Goal: Feedback & Contribution: Contribute content

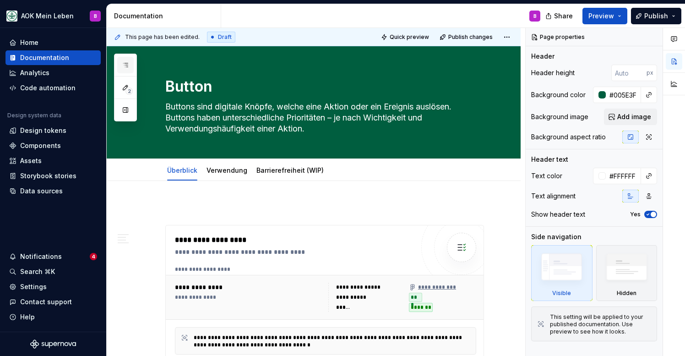
scroll to position [0, 0]
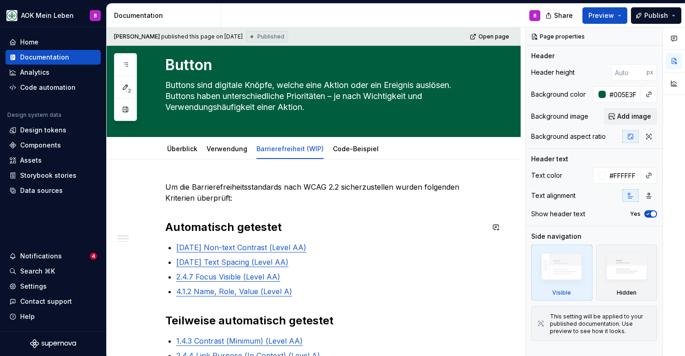
scroll to position [27, 0]
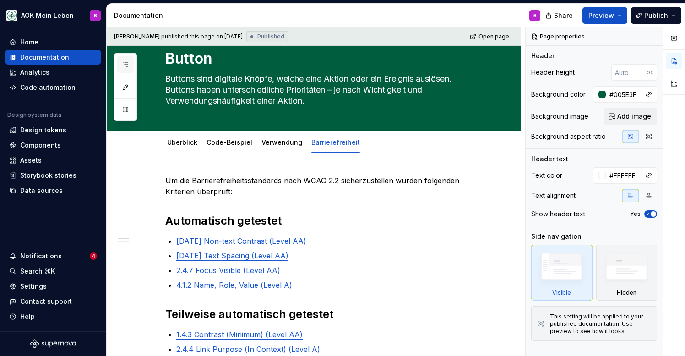
click at [125, 65] on icon "button" at bounding box center [125, 64] width 7 height 7
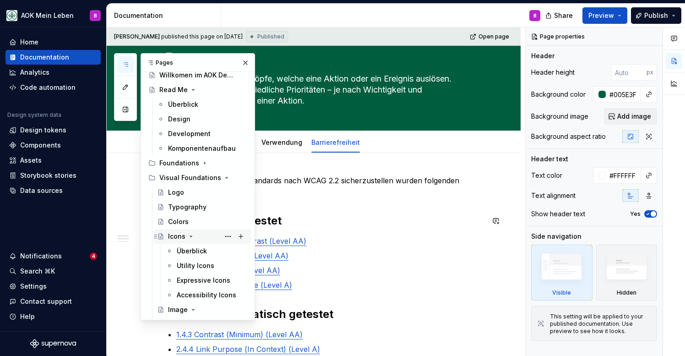
scroll to position [25, 0]
click at [202, 161] on icon "Page tree" at bounding box center [204, 162] width 7 height 7
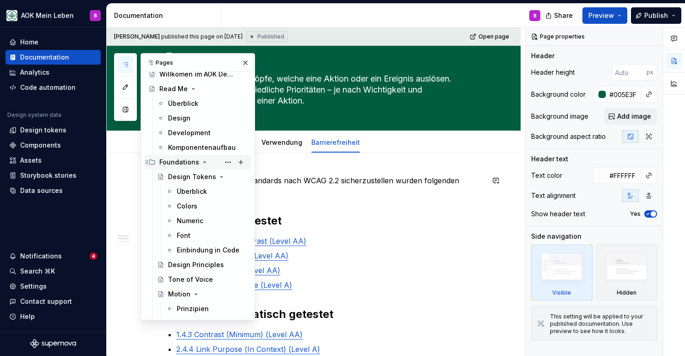
click at [202, 161] on icon "Page tree" at bounding box center [204, 162] width 7 height 7
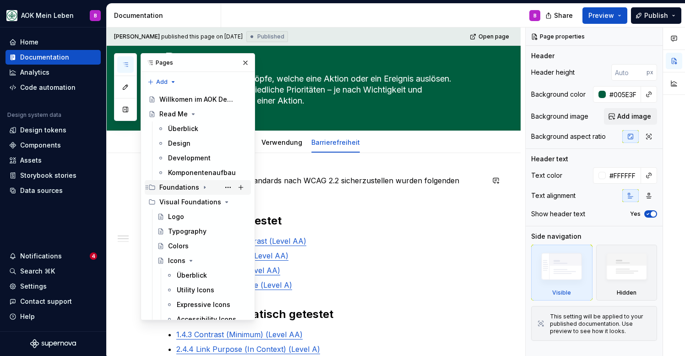
scroll to position [0, 0]
click at [186, 145] on div "Design" at bounding box center [179, 143] width 22 height 9
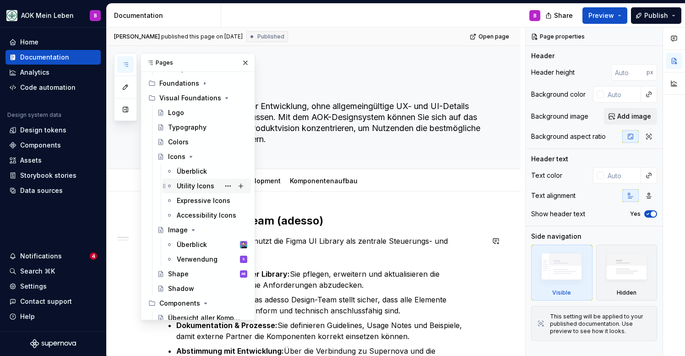
scroll to position [108, 0]
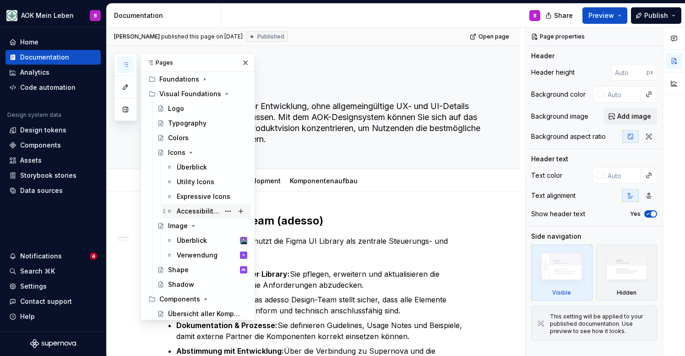
click at [193, 209] on div "Accessibility Icons" at bounding box center [198, 211] width 43 height 9
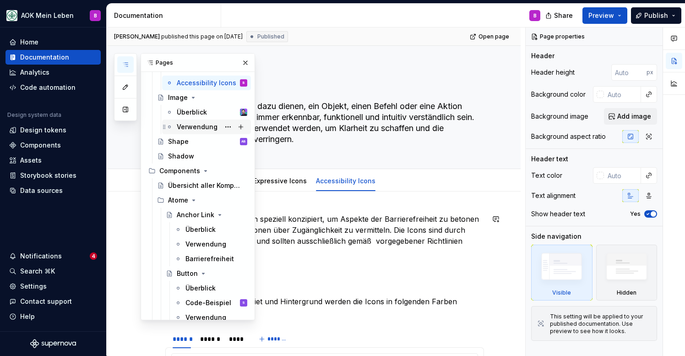
scroll to position [243, 0]
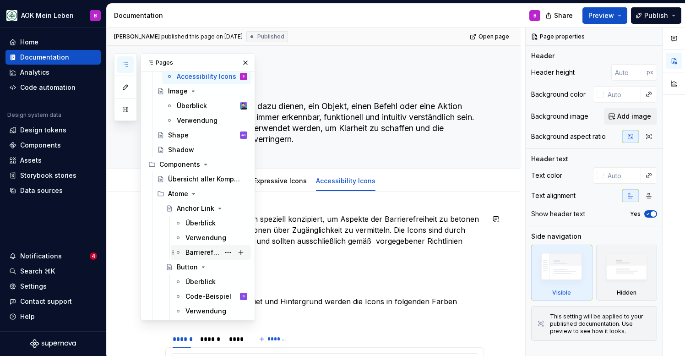
click at [193, 246] on div "Barrierefreiheit" at bounding box center [217, 252] width 62 height 13
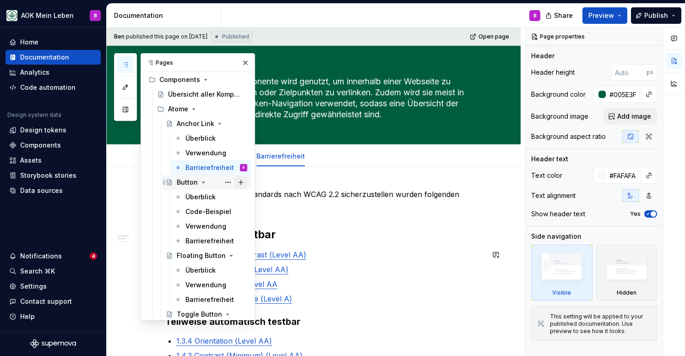
scroll to position [338, 0]
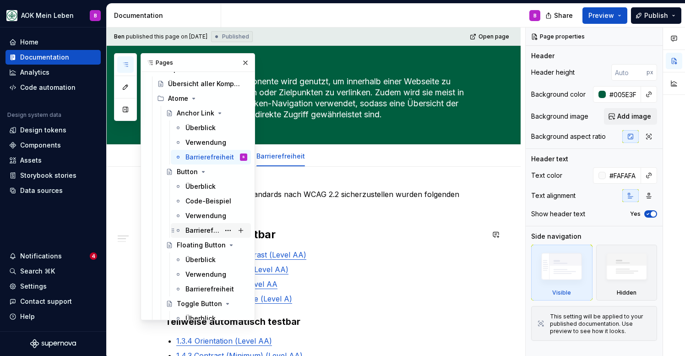
click at [215, 231] on div "Barrierefreiheit" at bounding box center [203, 230] width 34 height 9
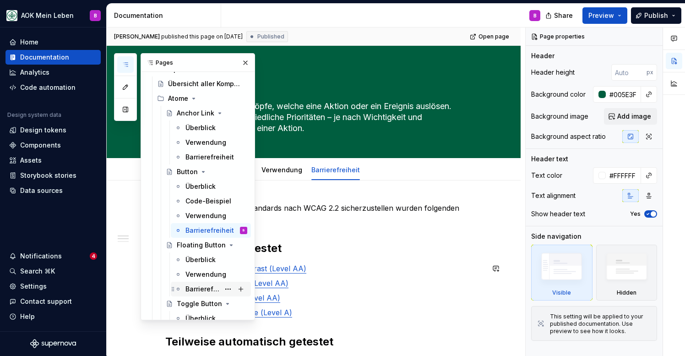
click at [203, 291] on div "Barrierefreiheit" at bounding box center [203, 289] width 34 height 9
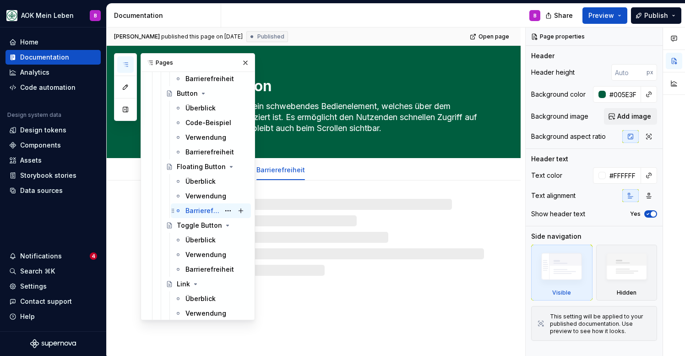
scroll to position [427, 0]
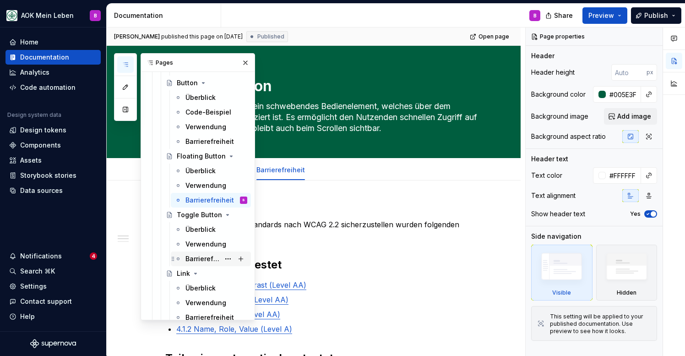
click at [200, 260] on div "Barrierefreiheit" at bounding box center [203, 258] width 34 height 9
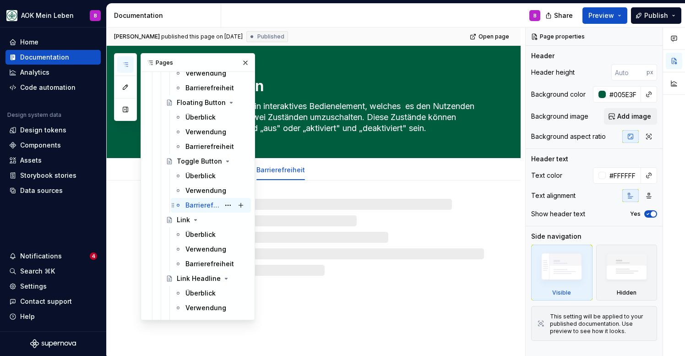
scroll to position [505, 0]
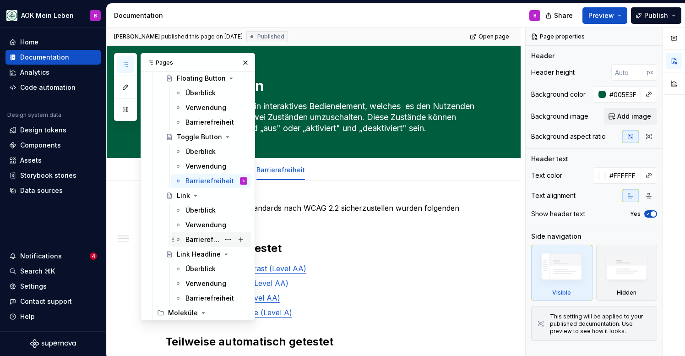
click at [202, 239] on div "Barrierefreiheit" at bounding box center [203, 239] width 34 height 9
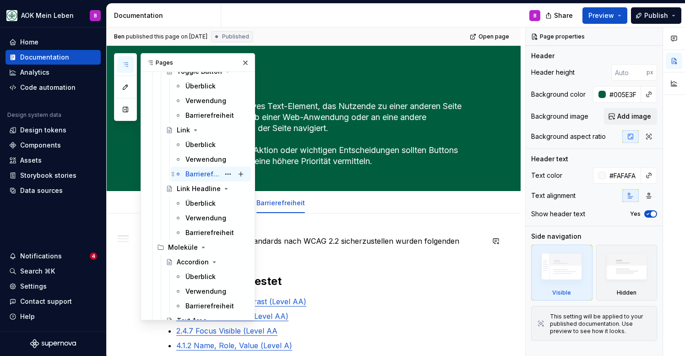
scroll to position [579, 0]
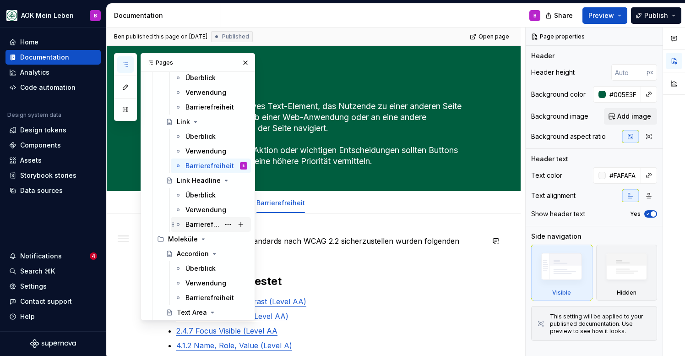
click at [203, 225] on div "Barrierefreiheit" at bounding box center [203, 224] width 34 height 9
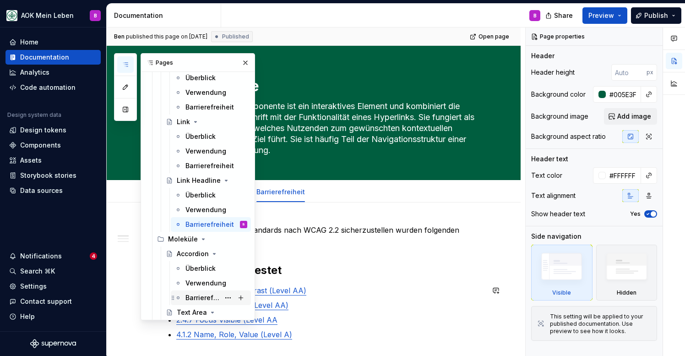
click at [197, 298] on div "Barrierefreiheit" at bounding box center [203, 297] width 34 height 9
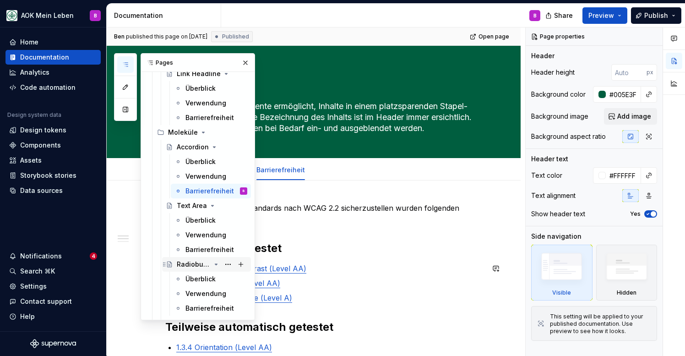
scroll to position [687, 0]
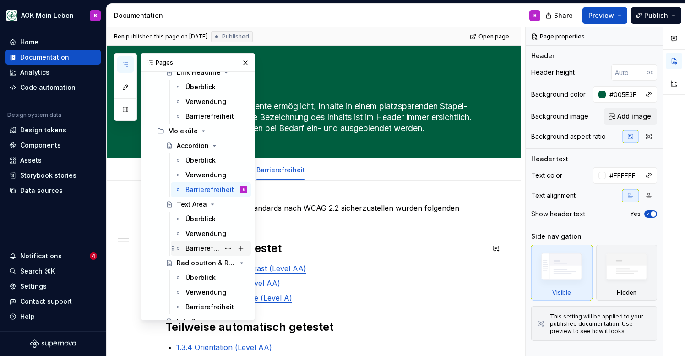
click at [200, 254] on div "Barrierefreiheit" at bounding box center [217, 248] width 62 height 13
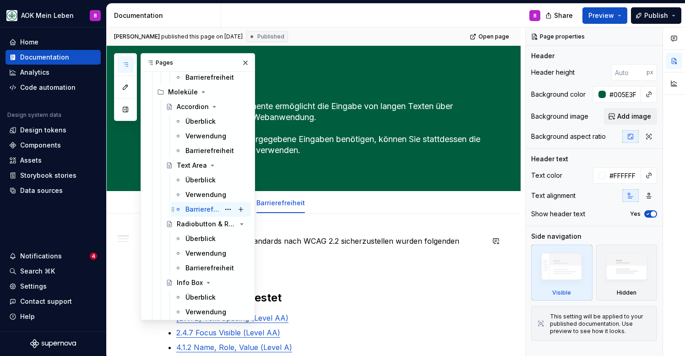
scroll to position [747, 0]
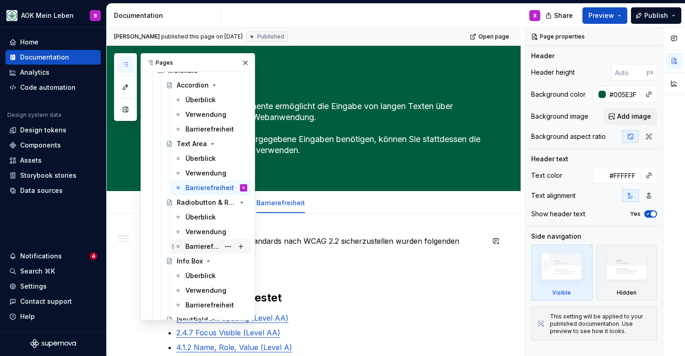
click at [202, 243] on div "Barrierefreiheit" at bounding box center [203, 246] width 34 height 9
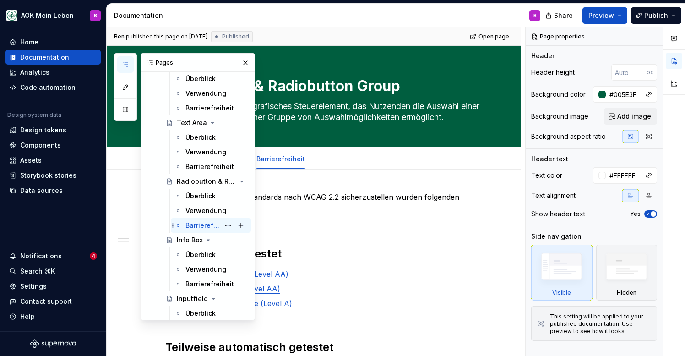
scroll to position [776, 0]
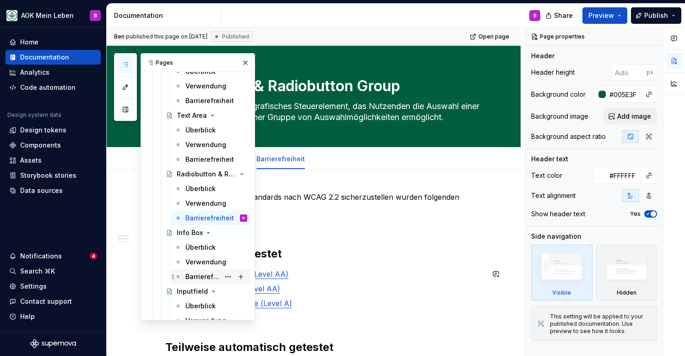
click at [199, 276] on div "Barrierefreiheit" at bounding box center [203, 276] width 34 height 9
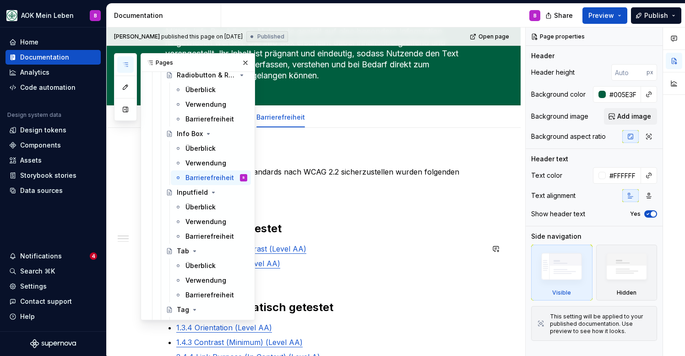
scroll to position [74, 0]
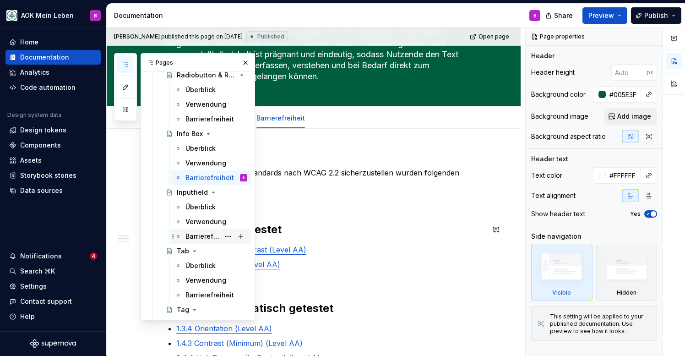
click at [191, 234] on div "Barrierefreiheit" at bounding box center [203, 236] width 34 height 9
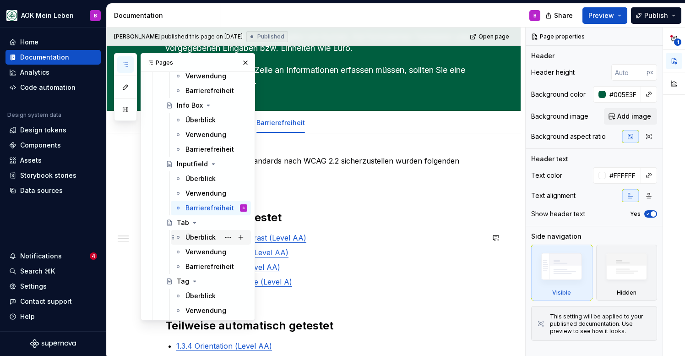
scroll to position [912, 0]
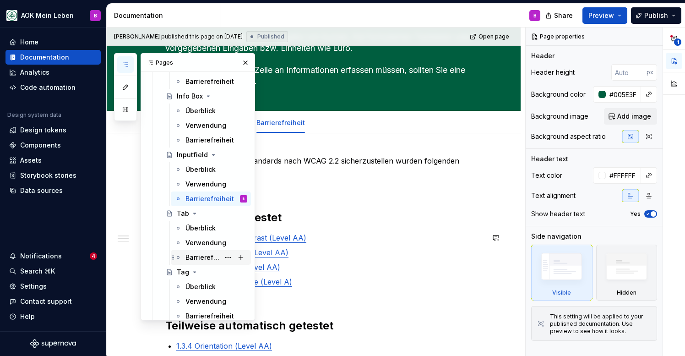
click at [195, 256] on div "Barrierefreiheit" at bounding box center [203, 257] width 34 height 9
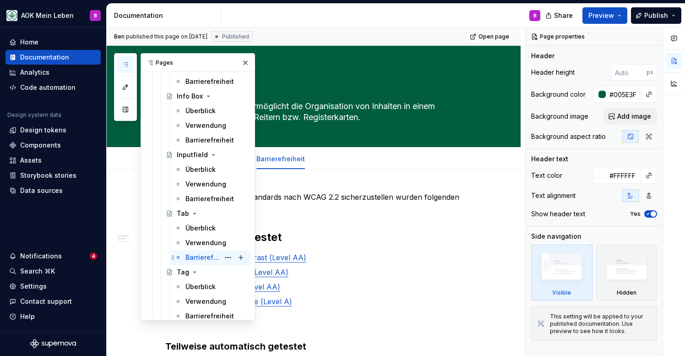
scroll to position [955, 0]
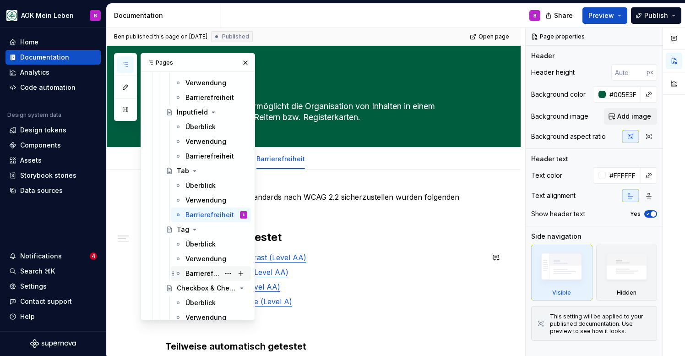
click at [202, 276] on div "Barrierefreiheit" at bounding box center [203, 273] width 34 height 9
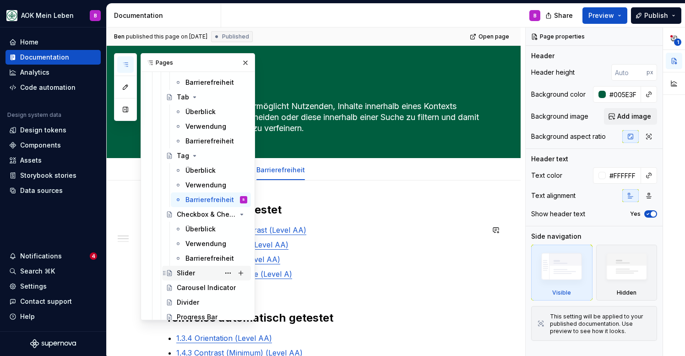
scroll to position [1061, 0]
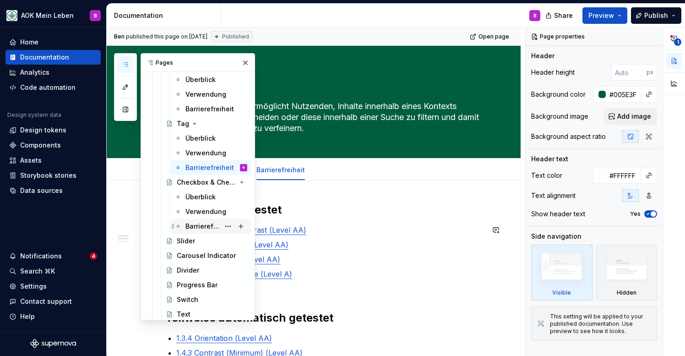
click at [203, 230] on div "Barrierefreiheit" at bounding box center [203, 226] width 34 height 9
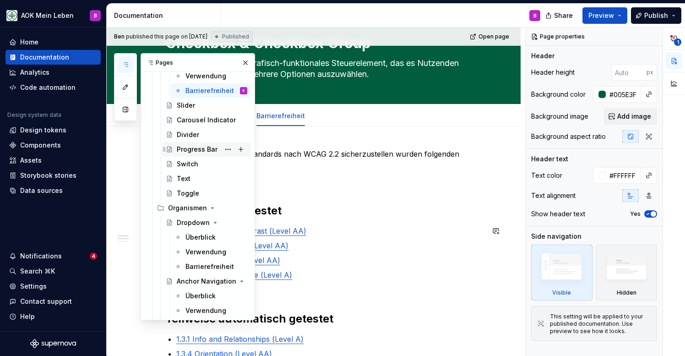
scroll to position [1197, 0]
click at [210, 268] on div "Barrierefreiheit" at bounding box center [203, 266] width 34 height 9
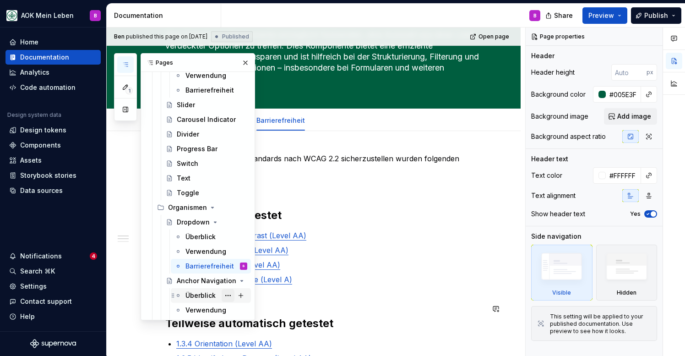
scroll to position [1241, 0]
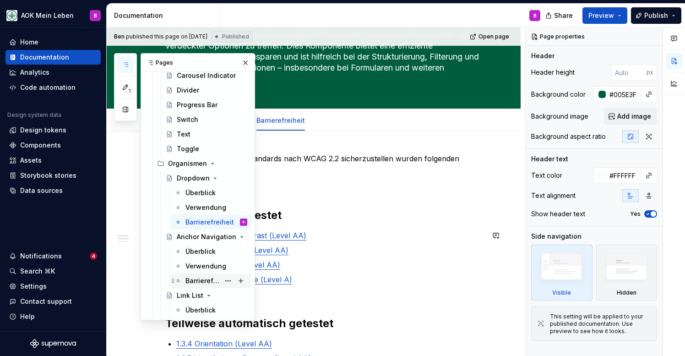
click at [206, 282] on div "Barrierefreiheit" at bounding box center [203, 280] width 34 height 9
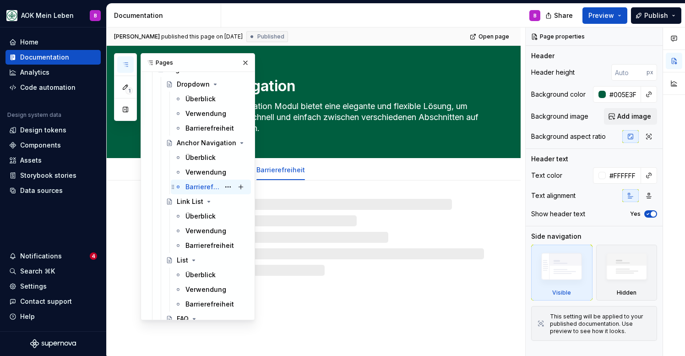
scroll to position [1342, 0]
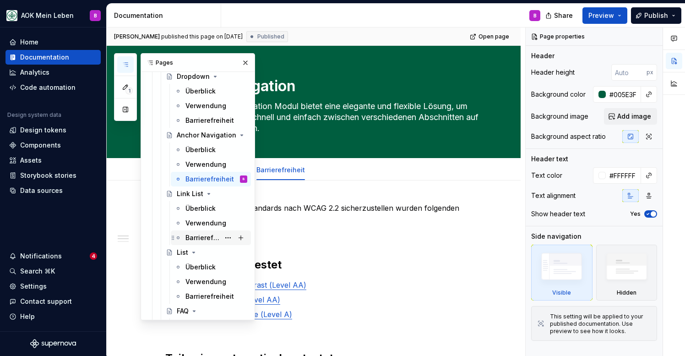
click at [201, 237] on div "Barrierefreiheit" at bounding box center [203, 237] width 34 height 9
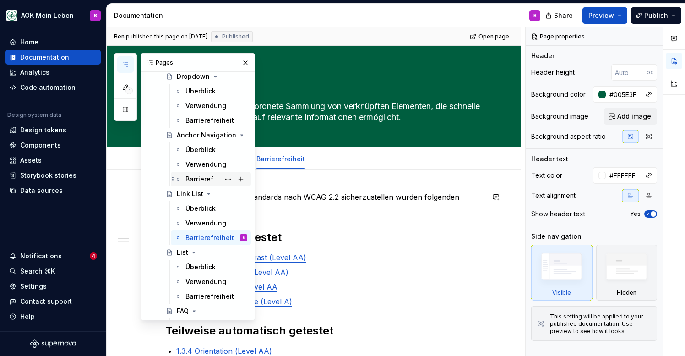
click at [197, 177] on div "Barrierefreiheit" at bounding box center [203, 179] width 34 height 9
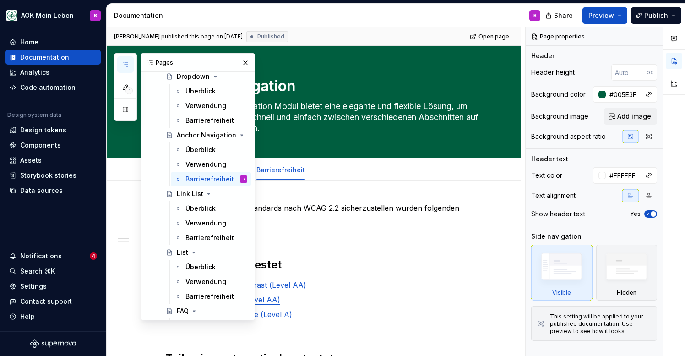
scroll to position [6, 0]
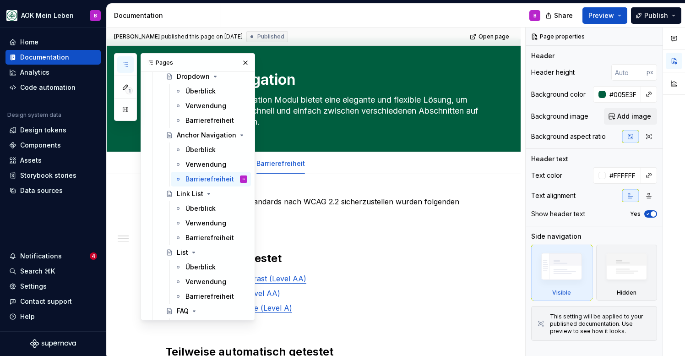
click at [125, 65] on icon "button" at bounding box center [125, 64] width 7 height 7
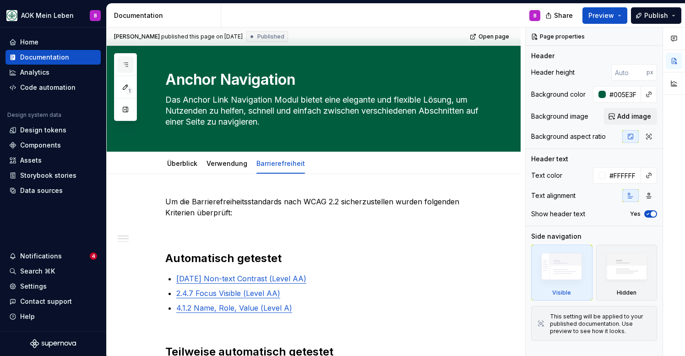
click at [125, 65] on icon "button" at bounding box center [125, 64] width 7 height 7
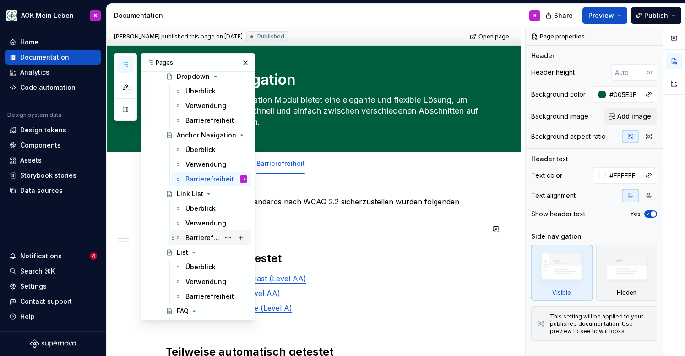
click at [200, 240] on div "Barrierefreiheit" at bounding box center [203, 237] width 34 height 9
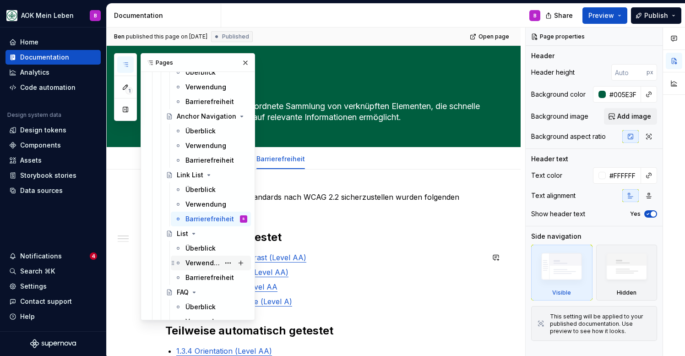
scroll to position [1362, 0]
click at [196, 280] on div "Barrierefreiheit" at bounding box center [203, 277] width 34 height 9
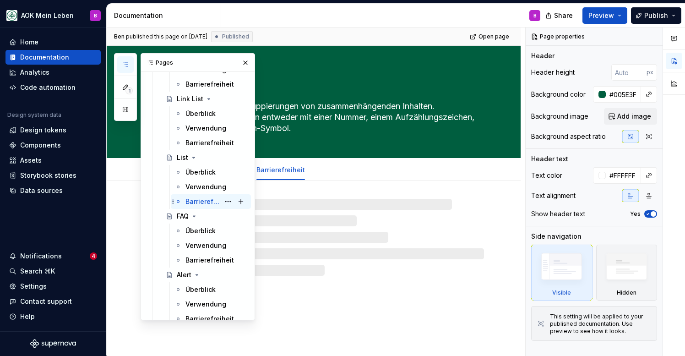
scroll to position [1453, 0]
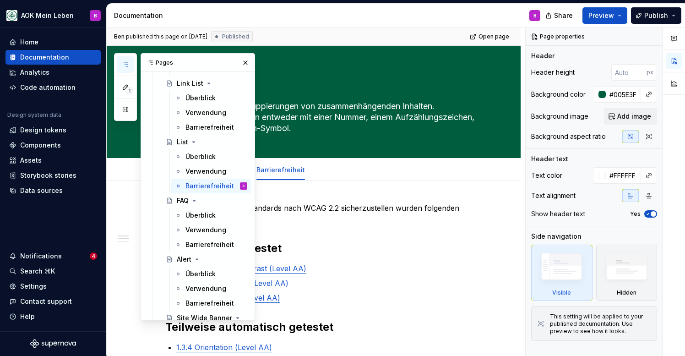
click at [123, 68] on icon "button" at bounding box center [125, 64] width 7 height 7
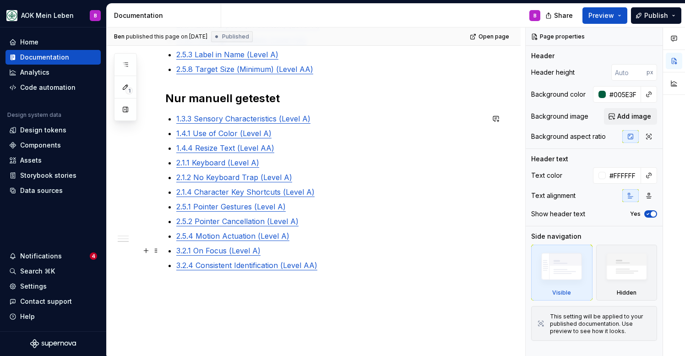
scroll to position [367, 0]
click at [130, 67] on button "button" at bounding box center [125, 64] width 16 height 16
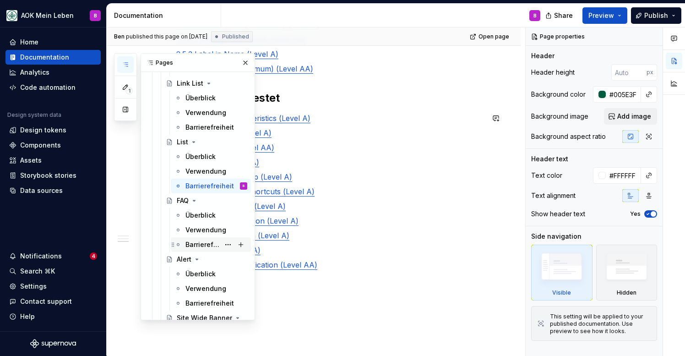
click at [210, 244] on div "Barrierefreiheit" at bounding box center [203, 244] width 34 height 9
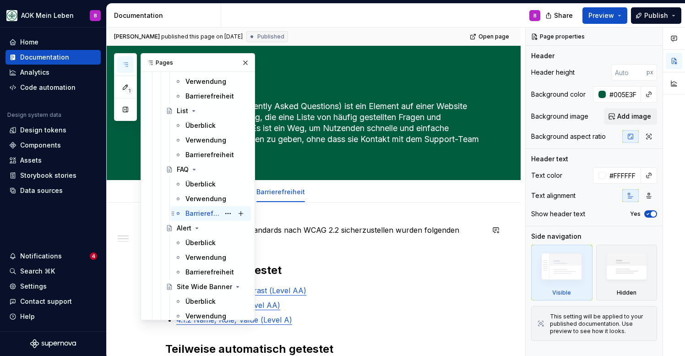
scroll to position [1487, 0]
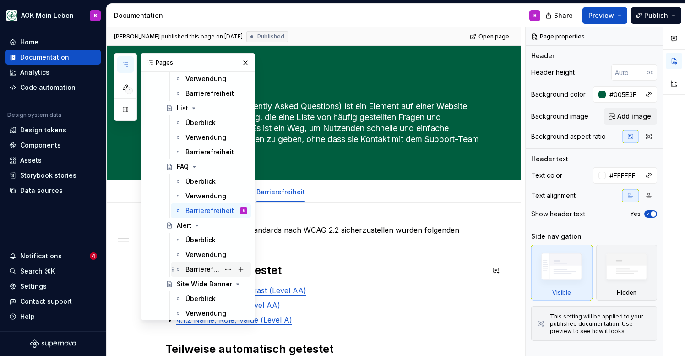
click at [209, 270] on div "Barrierefreiheit" at bounding box center [203, 269] width 34 height 9
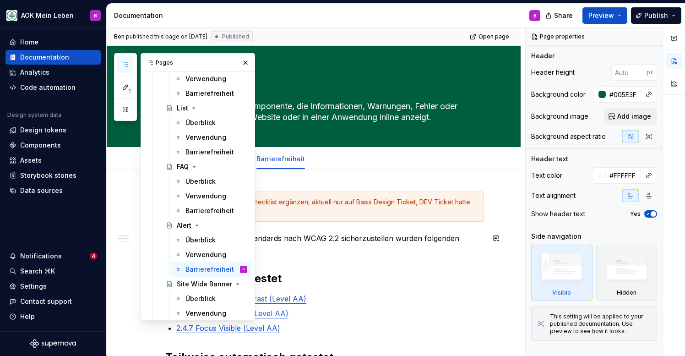
click at [380, 244] on p "Um die Barrierefreiheitsstandards nach WCAG 2.2 sicherzustellen wurden folgende…" at bounding box center [324, 244] width 319 height 22
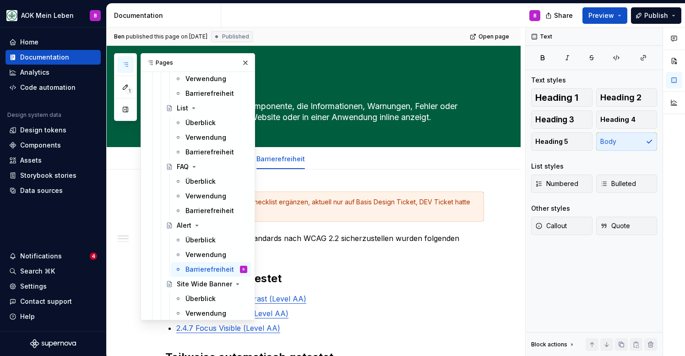
click at [120, 64] on button "button" at bounding box center [125, 64] width 16 height 16
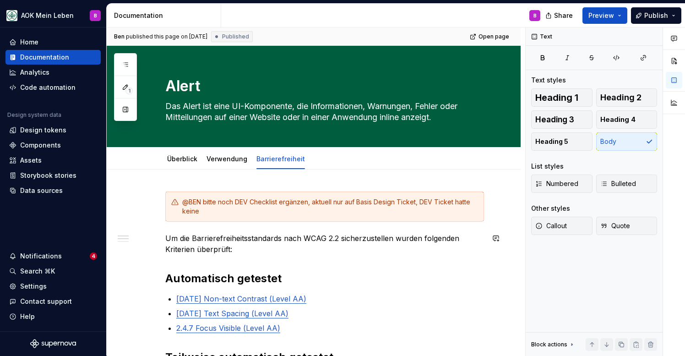
scroll to position [57, 0]
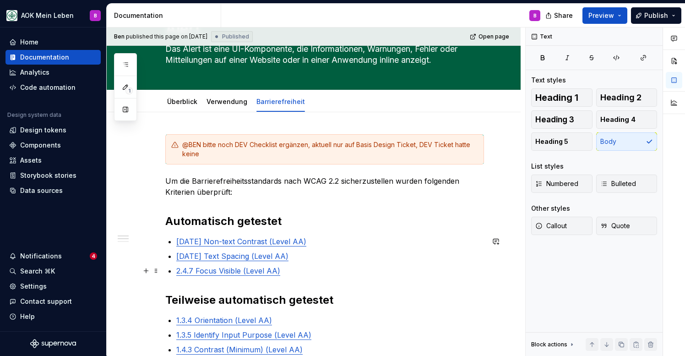
click at [293, 271] on p "2.4.7 Focus Visible (Level AA)" at bounding box center [330, 270] width 308 height 11
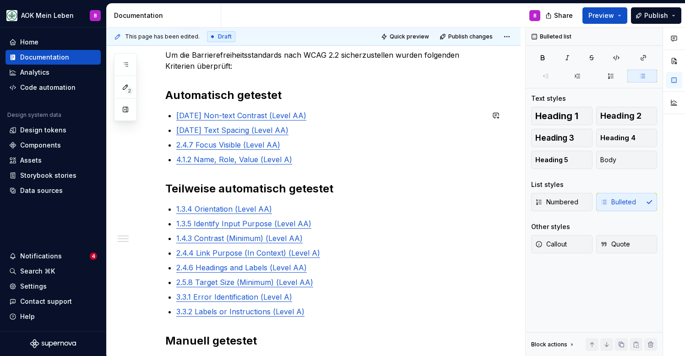
scroll to position [203, 0]
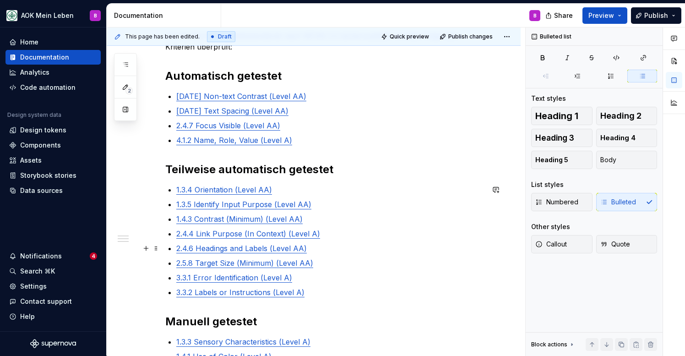
click at [318, 251] on p "2.4.6 Headings and Labels (Level AA)" at bounding box center [330, 248] width 308 height 11
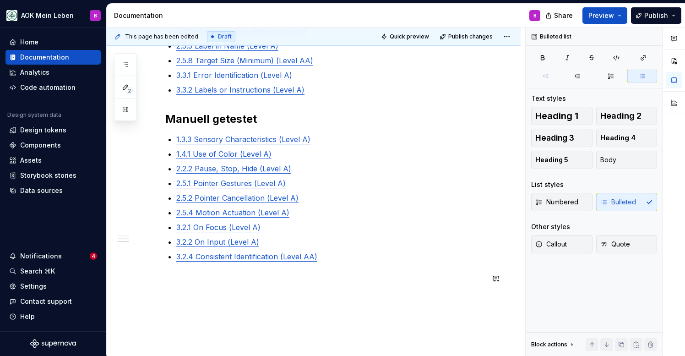
scroll to position [427, 0]
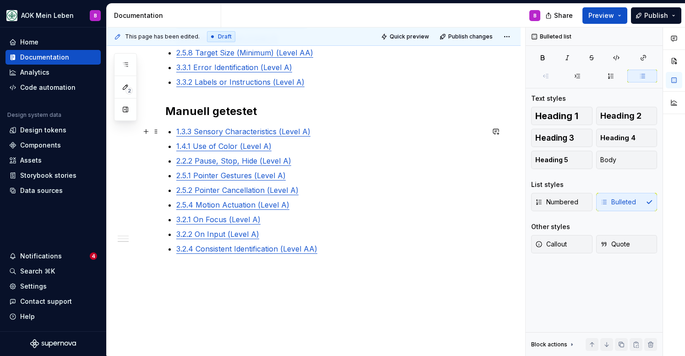
click at [174, 132] on div "@BEN bitte noch DEV Checklist ergänzen, aktuell nur auf Basis Design Ticket, DE…" at bounding box center [324, 28] width 319 height 529
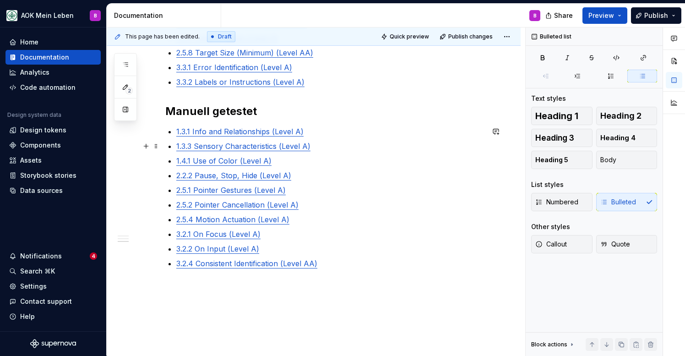
click at [322, 147] on p "1.3.3 Sensory Characteristics (Level A)" at bounding box center [330, 146] width 308 height 11
click at [293, 158] on p "1.4.1 Use of Color (Level A)" at bounding box center [330, 160] width 308 height 11
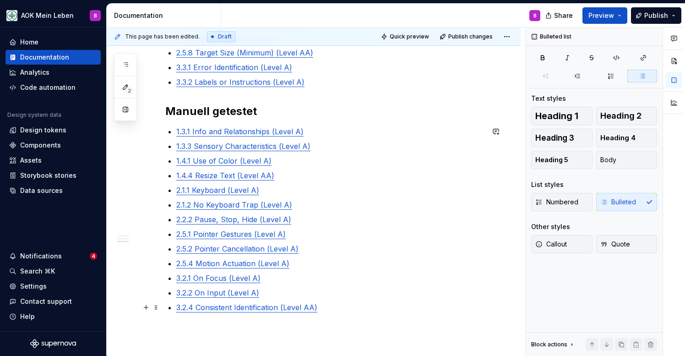
click at [334, 305] on p "3.2.4 Consistent Identification (Level AA)" at bounding box center [330, 307] width 308 height 11
click at [468, 38] on span "Publish changes" at bounding box center [471, 36] width 44 height 7
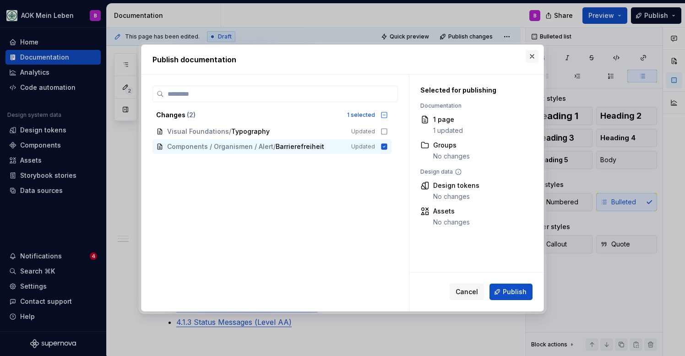
click at [537, 53] on button "button" at bounding box center [532, 56] width 13 height 13
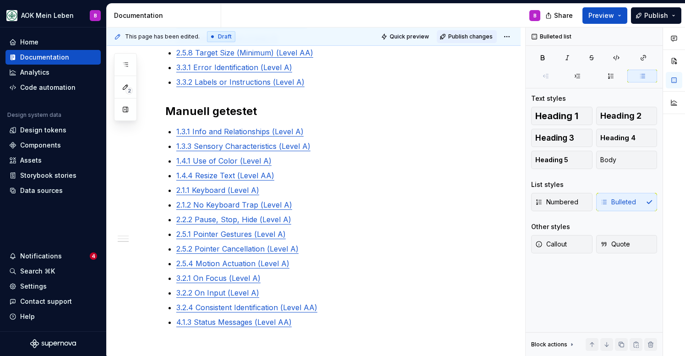
click at [466, 43] on button "Publish changes" at bounding box center [467, 36] width 60 height 13
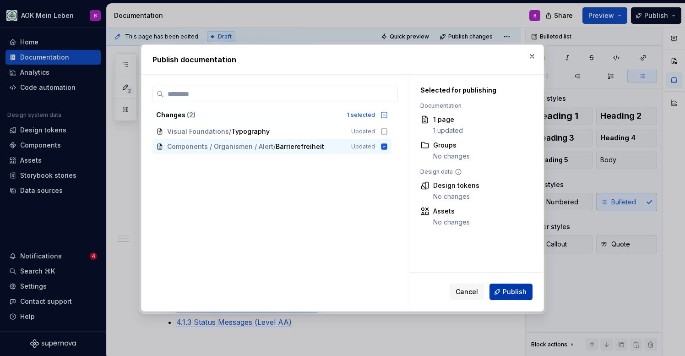
click at [507, 290] on span "Publish" at bounding box center [515, 291] width 24 height 9
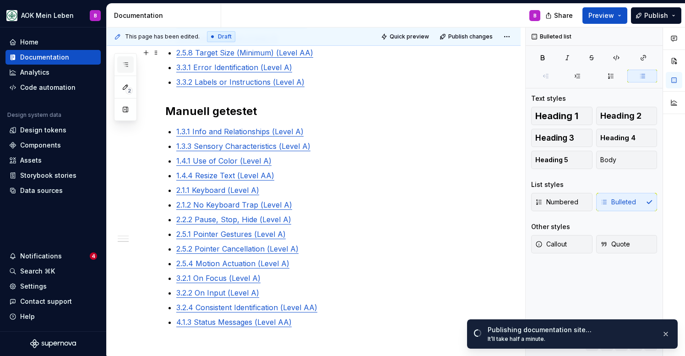
click at [126, 61] on icon "button" at bounding box center [125, 64] width 7 height 7
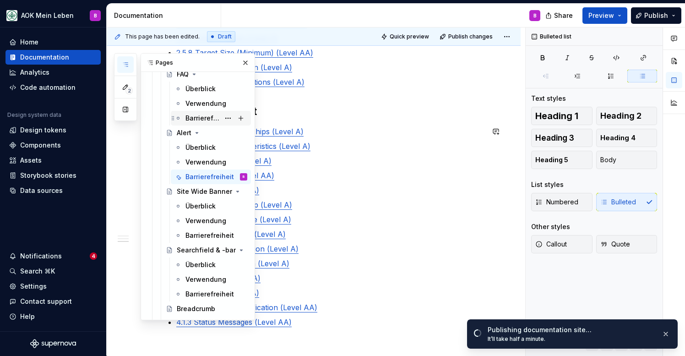
scroll to position [1583, 0]
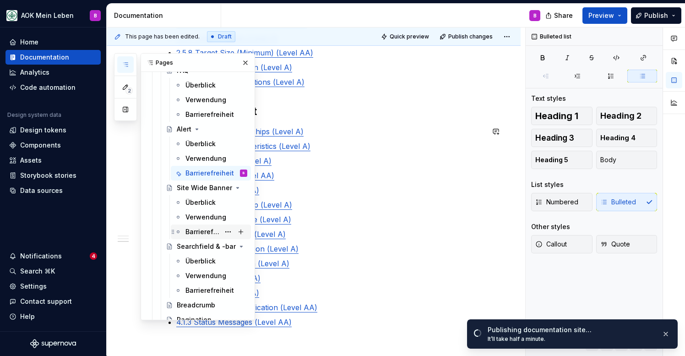
click at [192, 230] on div "Barrierefreiheit" at bounding box center [203, 231] width 34 height 9
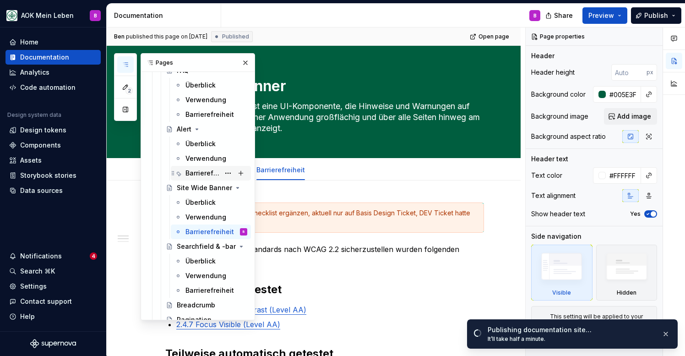
click at [200, 175] on div "Barrierefreiheit" at bounding box center [203, 173] width 34 height 9
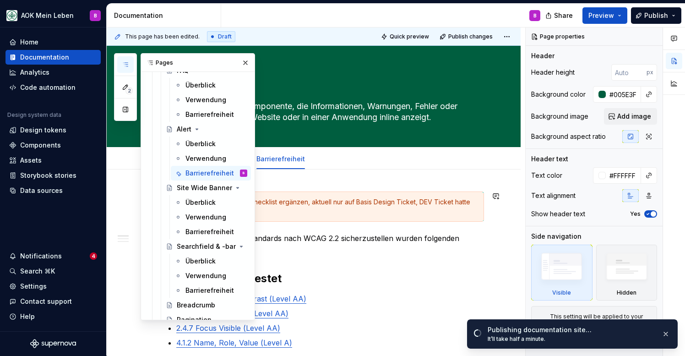
click at [400, 216] on div "@BEN bitte noch DEV Checklist ergänzen, aktuell nur auf Basis Design Ticket, DE…" at bounding box center [324, 207] width 319 height 30
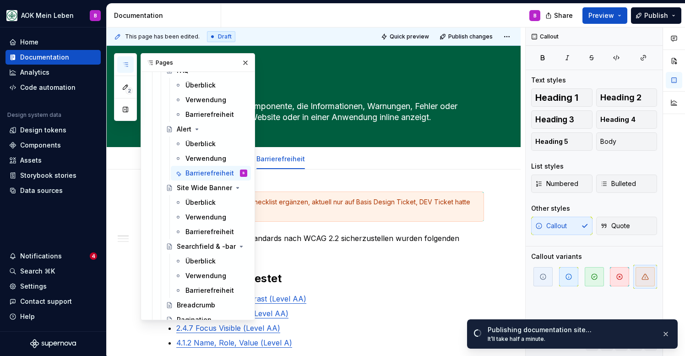
click at [127, 66] on icon "button" at bounding box center [125, 64] width 7 height 7
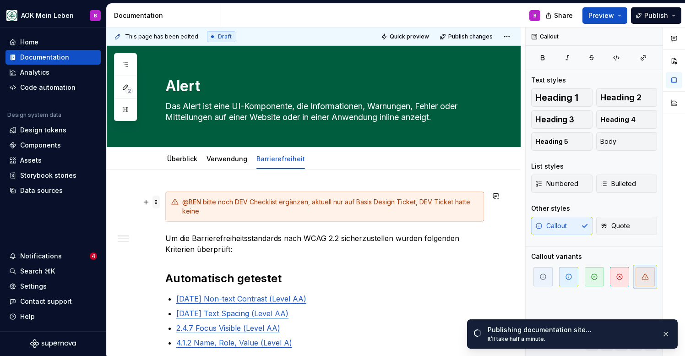
click at [156, 201] on span at bounding box center [156, 202] width 7 height 13
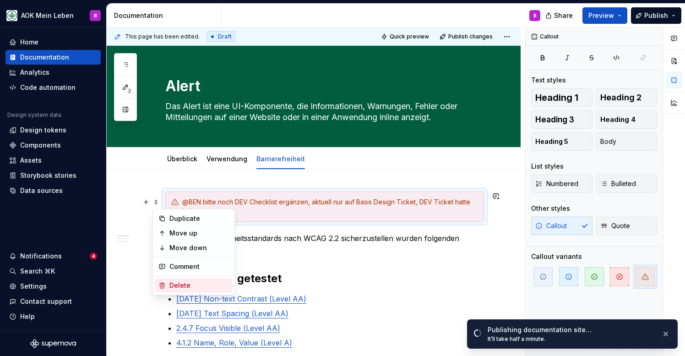
click at [174, 286] on div "Delete" at bounding box center [200, 285] width 60 height 9
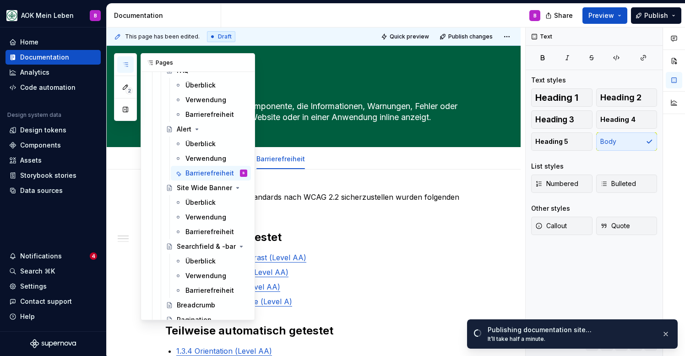
click at [125, 62] on icon "button" at bounding box center [125, 64] width 7 height 7
click at [191, 230] on div "Barrierefreiheit" at bounding box center [203, 231] width 34 height 9
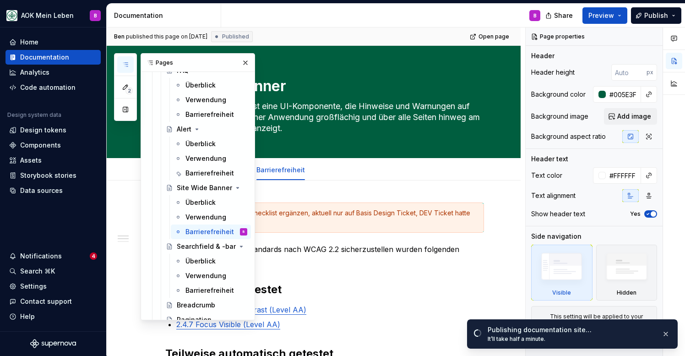
click at [123, 69] on button "button" at bounding box center [125, 64] width 16 height 16
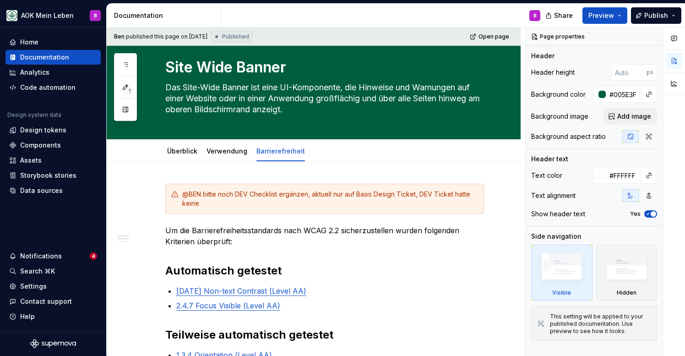
scroll to position [17, 0]
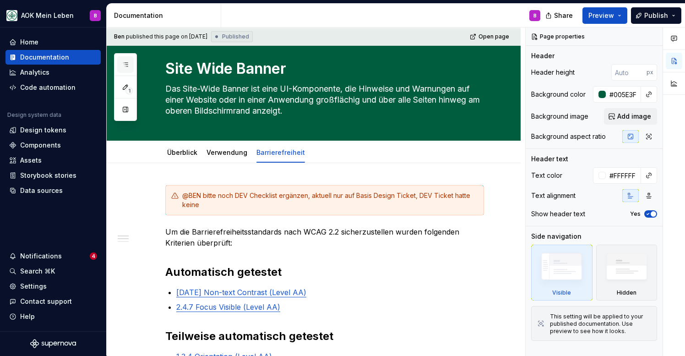
click at [130, 63] on button "button" at bounding box center [125, 64] width 16 height 16
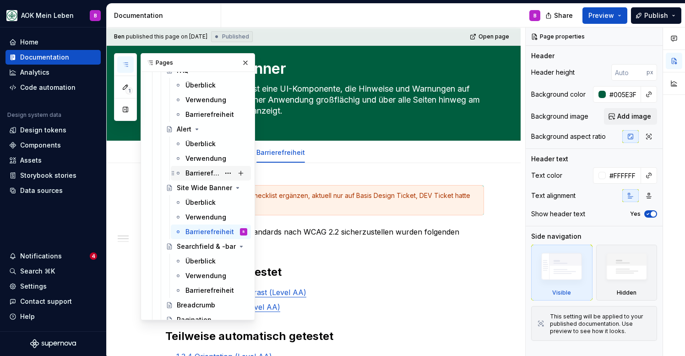
click at [199, 172] on div "Barrierefreiheit" at bounding box center [203, 173] width 34 height 9
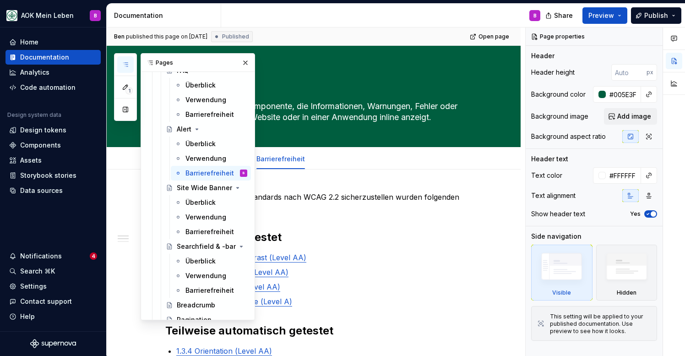
click at [126, 62] on icon "button" at bounding box center [125, 64] width 7 height 7
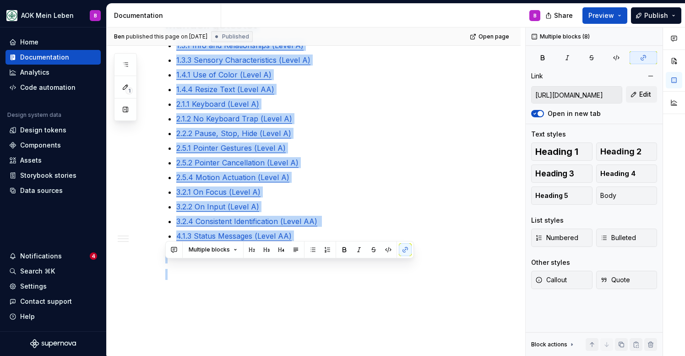
scroll to position [514, 0]
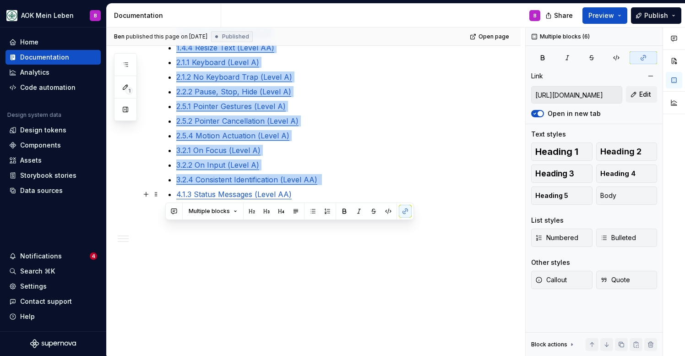
drag, startPoint x: 165, startPoint y: 237, endPoint x: 301, endPoint y: 187, distance: 144.4
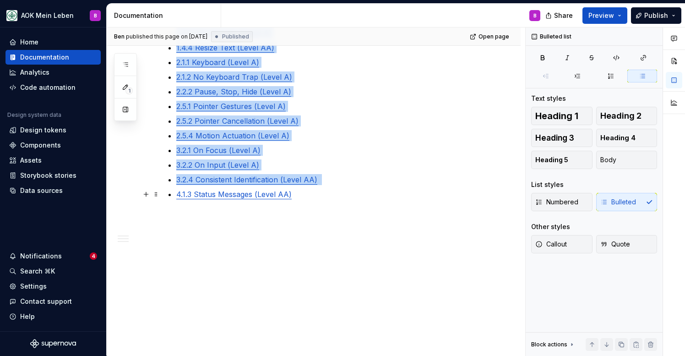
click at [301, 191] on p "4.1.3 Status Messages (Level AA)" at bounding box center [330, 194] width 308 height 11
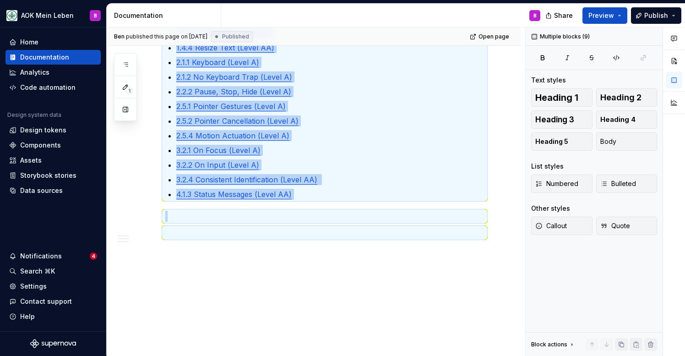
copy div "Lo ips Dolorsitametconsecteturadi elit SEDD 0.0 eiusmodtemporin utlabo etdolore…"
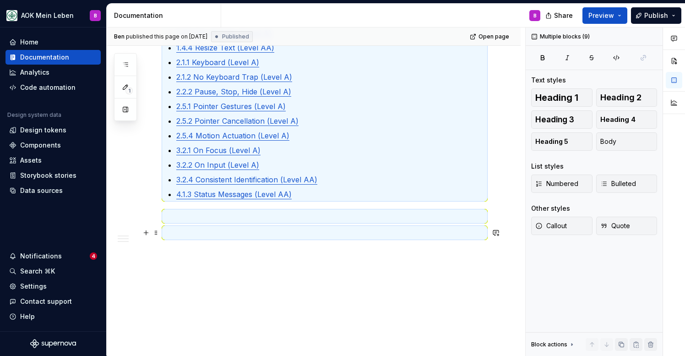
click at [207, 232] on p at bounding box center [324, 232] width 319 height 11
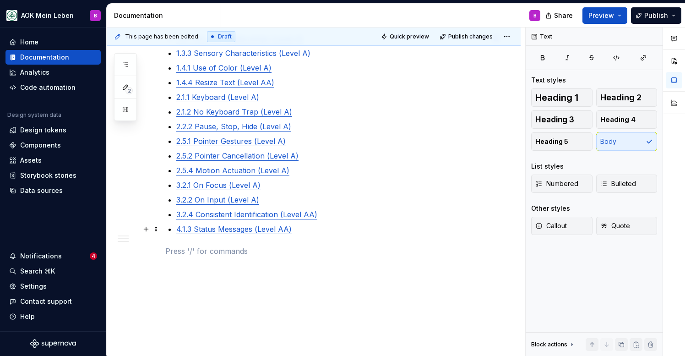
scroll to position [476, 0]
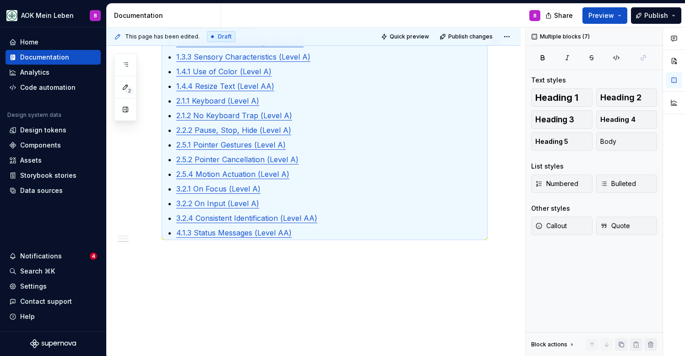
copy div "Um die Barrierefreiheitsstandards nach WCAG 2.2 sicherzustellen wurden folgende…"
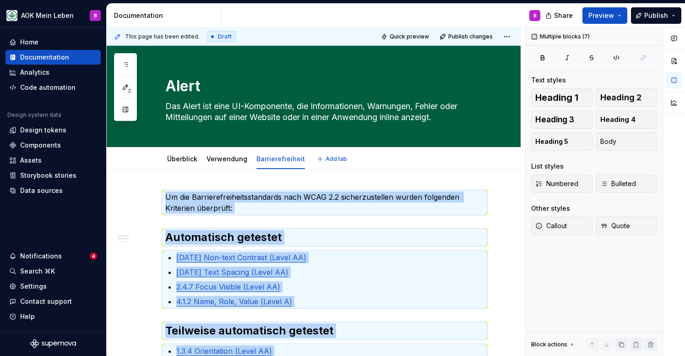
scroll to position [0, 0]
click at [471, 39] on span "Publish changes" at bounding box center [471, 36] width 44 height 7
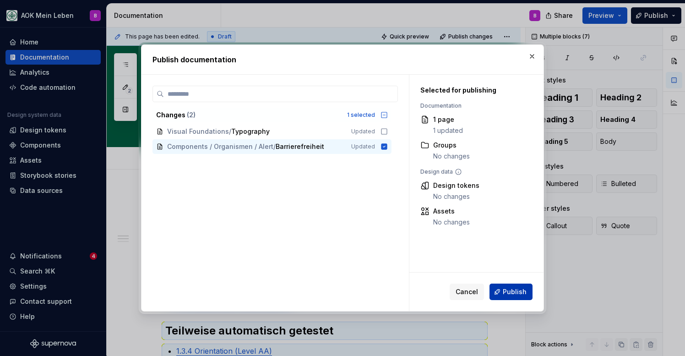
click at [513, 293] on span "Publish" at bounding box center [515, 291] width 24 height 9
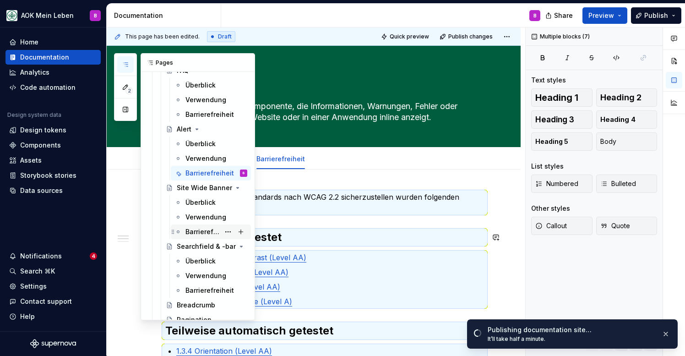
click at [204, 235] on div "Barrierefreiheit" at bounding box center [203, 231] width 34 height 9
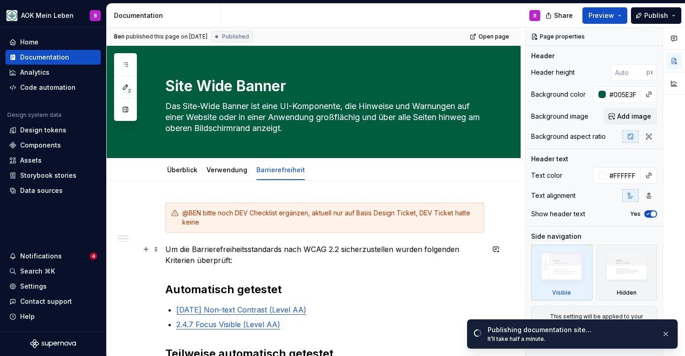
click at [235, 248] on p "Um die Barrierefreiheitsstandards nach WCAG 2.2 sicherzustellen wurden folgende…" at bounding box center [324, 255] width 319 height 22
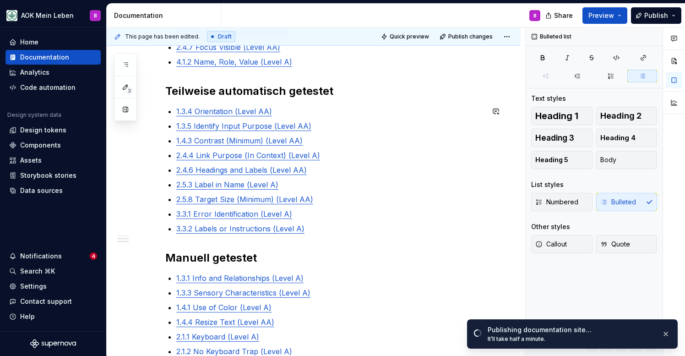
scroll to position [253, 0]
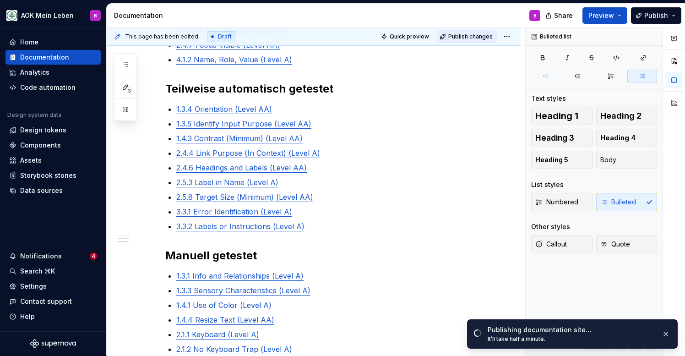
click at [465, 41] on button "Publish changes" at bounding box center [467, 36] width 60 height 13
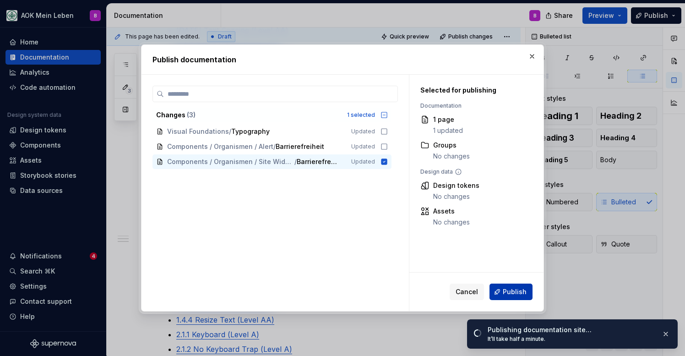
click at [504, 290] on button "Publish" at bounding box center [511, 292] width 43 height 16
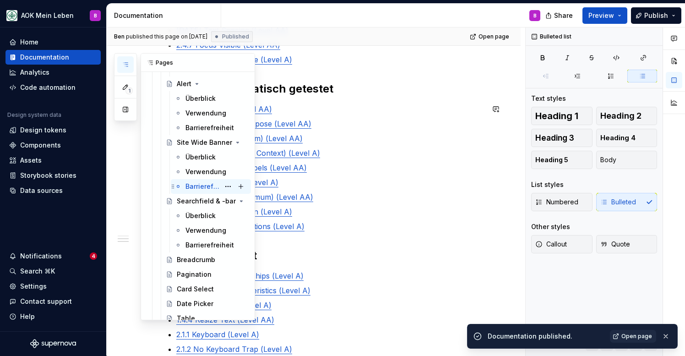
scroll to position [1632, 0]
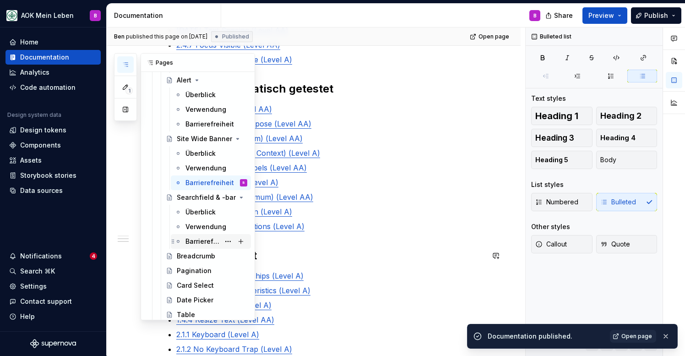
click at [192, 247] on div "Barrierefreiheit" at bounding box center [217, 241] width 62 height 13
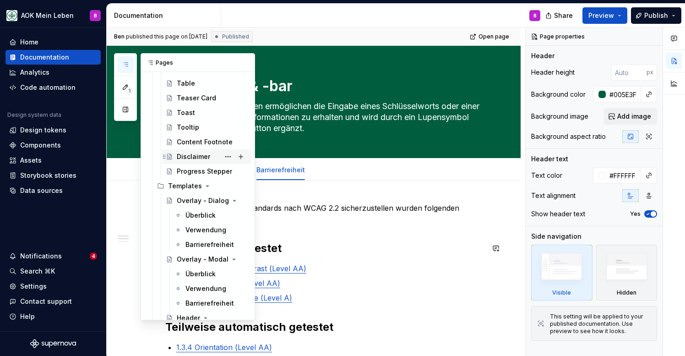
scroll to position [1873, 0]
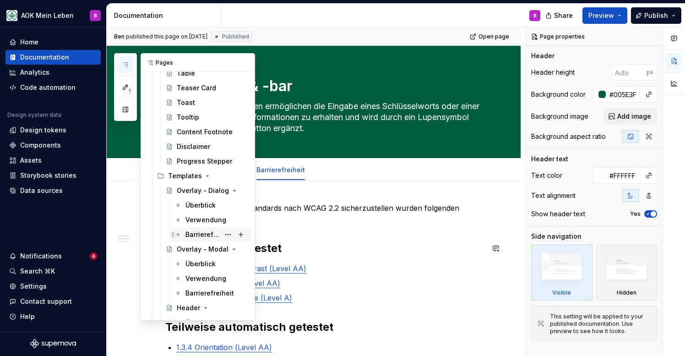
click at [195, 236] on div "Barrierefreiheit" at bounding box center [203, 234] width 34 height 9
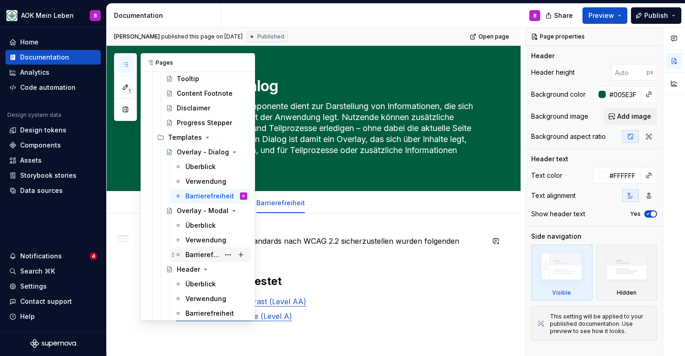
scroll to position [1913, 0]
click at [195, 253] on div "Barrierefreiheit" at bounding box center [203, 253] width 34 height 9
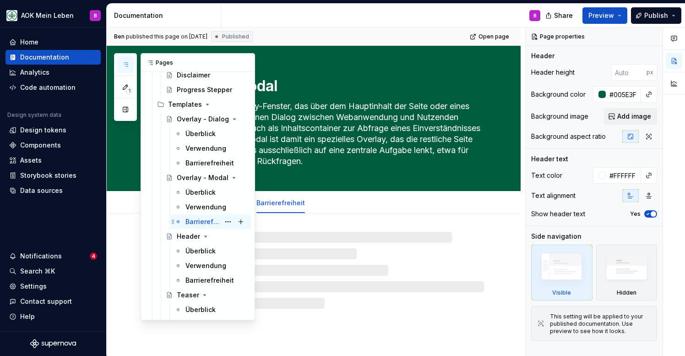
scroll to position [1978, 0]
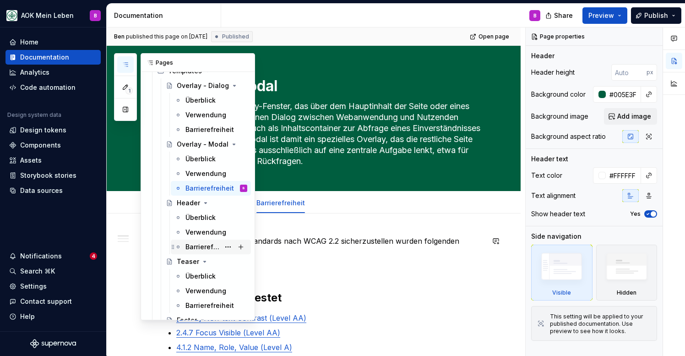
click at [196, 250] on div "Barrierefreiheit" at bounding box center [203, 246] width 34 height 9
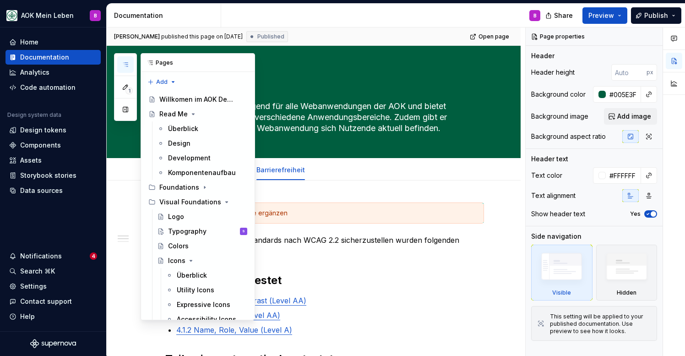
click at [126, 67] on icon "button" at bounding box center [125, 64] width 7 height 7
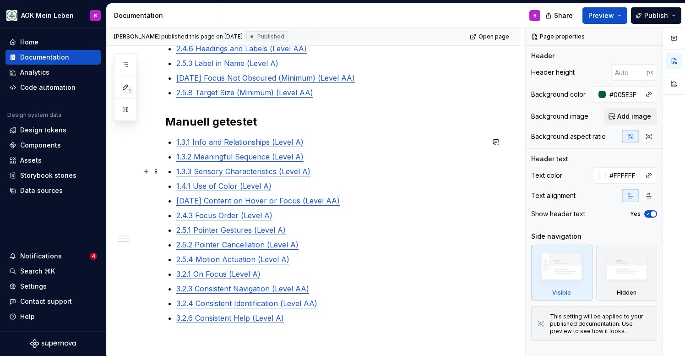
scroll to position [407, 0]
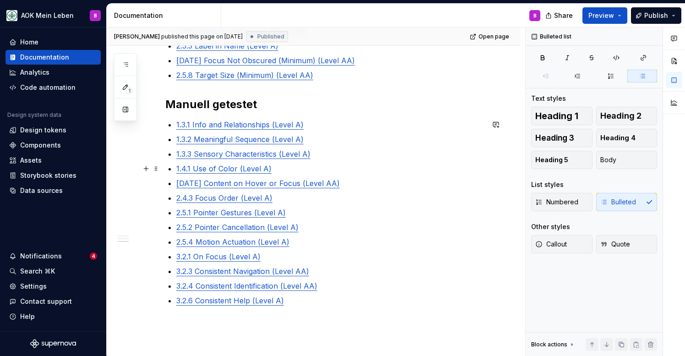
click at [286, 170] on p "1.4.1 Use of Color (Level A)" at bounding box center [330, 168] width 308 height 11
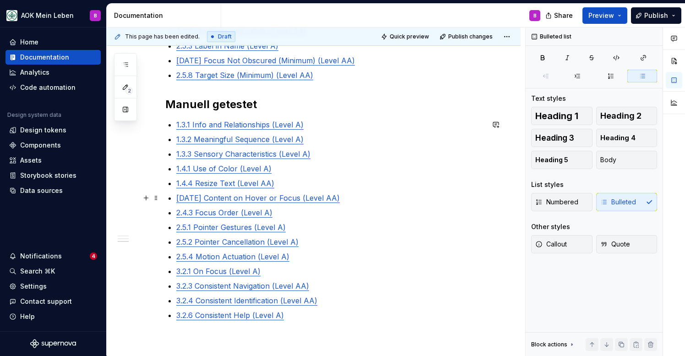
click at [346, 202] on p "[DATE] Content on Hover or Focus (Level AA)" at bounding box center [330, 197] width 308 height 11
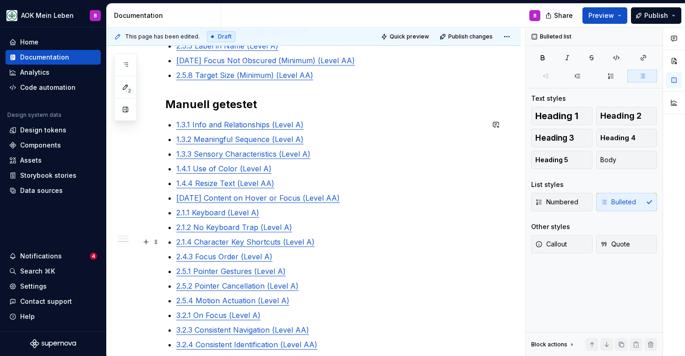
scroll to position [448, 0]
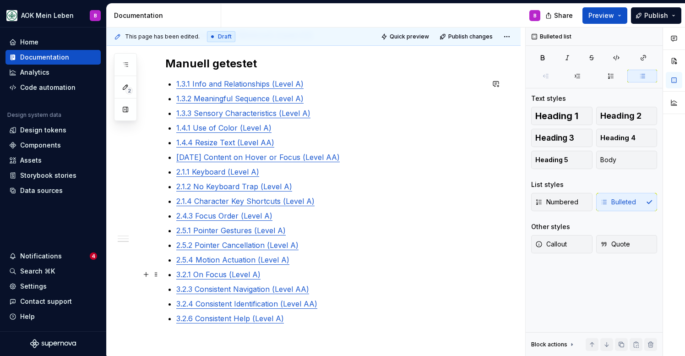
click at [293, 265] on p "2.5.4 Motion Actuation (Level A)" at bounding box center [330, 259] width 308 height 11
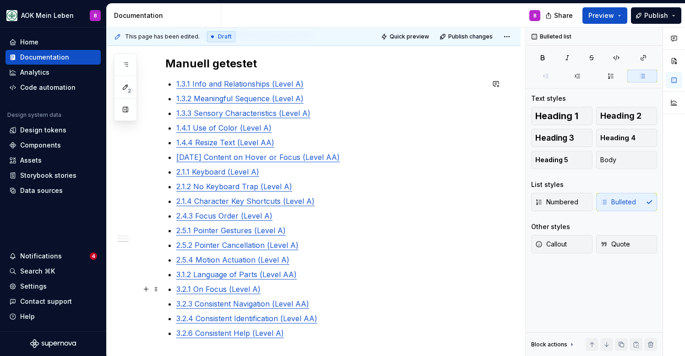
click at [277, 289] on p "3.2.1 On Focus (Level A)" at bounding box center [330, 289] width 308 height 11
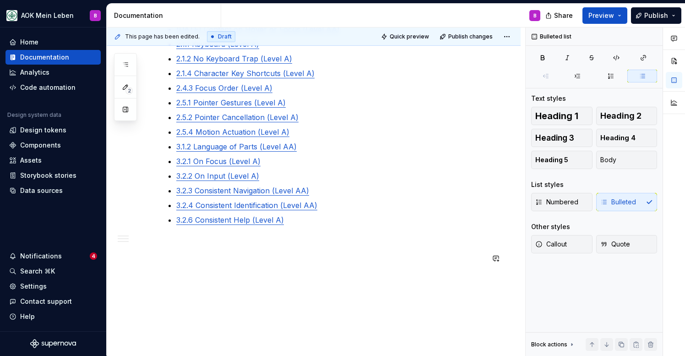
scroll to position [576, 0]
click at [475, 40] on span "Publish changes" at bounding box center [471, 36] width 44 height 7
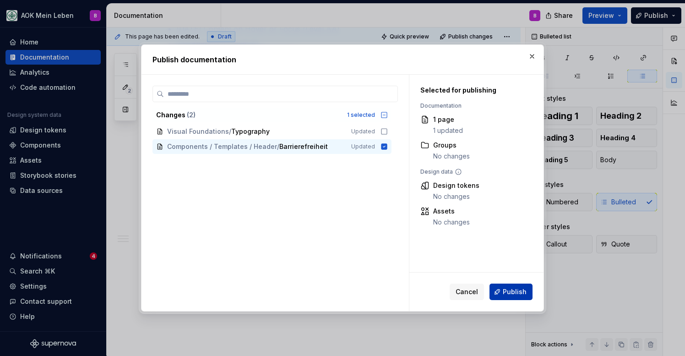
click at [509, 293] on span "Publish" at bounding box center [515, 291] width 24 height 9
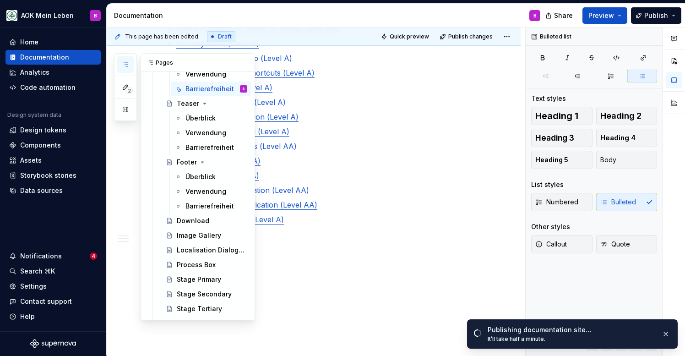
scroll to position [2138, 0]
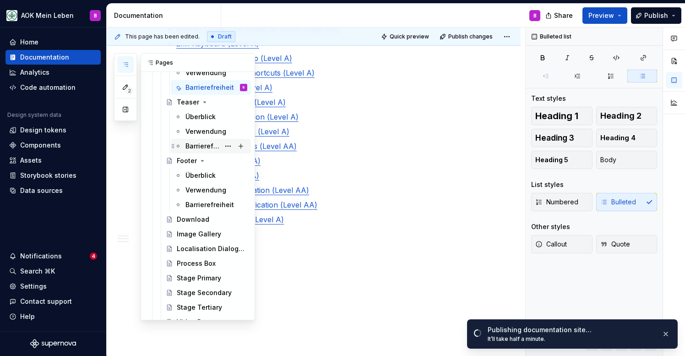
click at [203, 146] on div "Barrierefreiheit" at bounding box center [203, 146] width 34 height 9
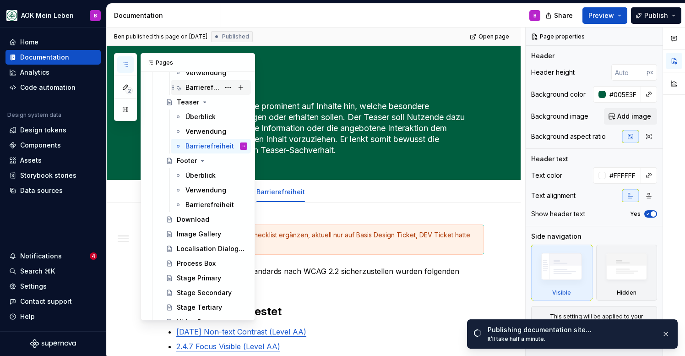
click at [192, 90] on div "Barrierefreiheit" at bounding box center [203, 87] width 34 height 9
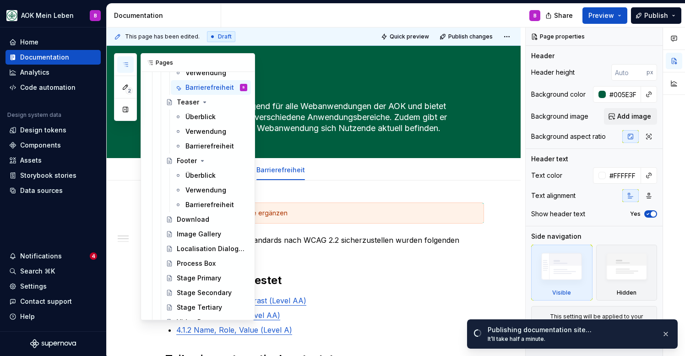
click at [123, 64] on icon "button" at bounding box center [125, 64] width 7 height 7
click at [128, 66] on icon "button" at bounding box center [125, 65] width 5 height 4
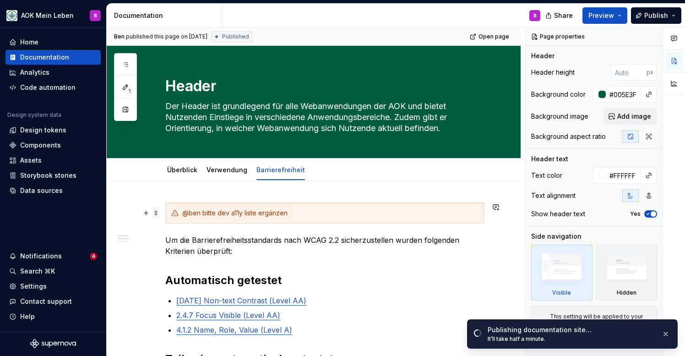
click at [155, 216] on span at bounding box center [156, 213] width 7 height 13
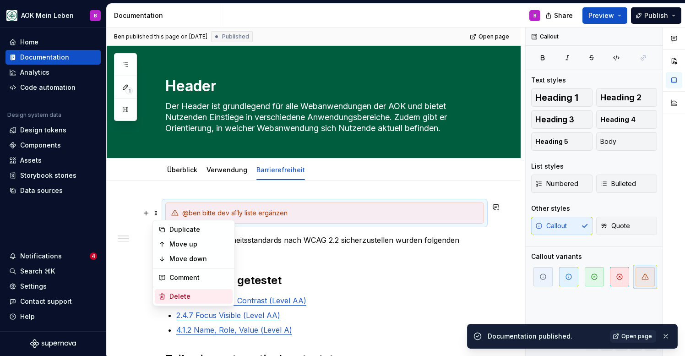
click at [174, 296] on div "Delete" at bounding box center [200, 296] width 60 height 9
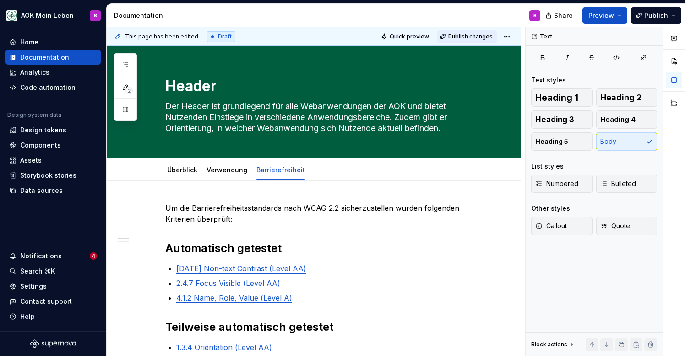
click at [484, 36] on span "Publish changes" at bounding box center [471, 36] width 44 height 7
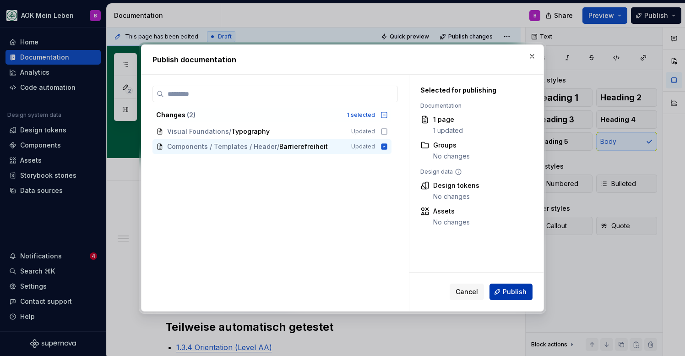
click at [508, 288] on span "Publish" at bounding box center [515, 291] width 24 height 9
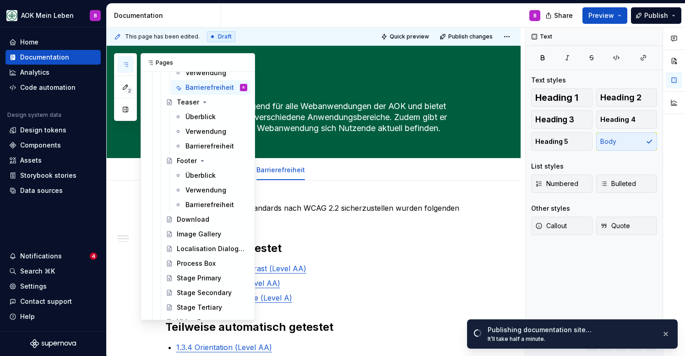
click at [127, 62] on icon "button" at bounding box center [125, 64] width 7 height 7
click at [215, 147] on div "Barrierefreiheit" at bounding box center [203, 146] width 34 height 9
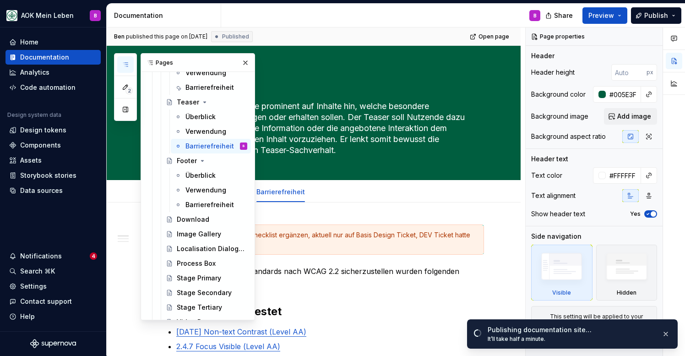
click at [125, 67] on icon "button" at bounding box center [125, 64] width 7 height 7
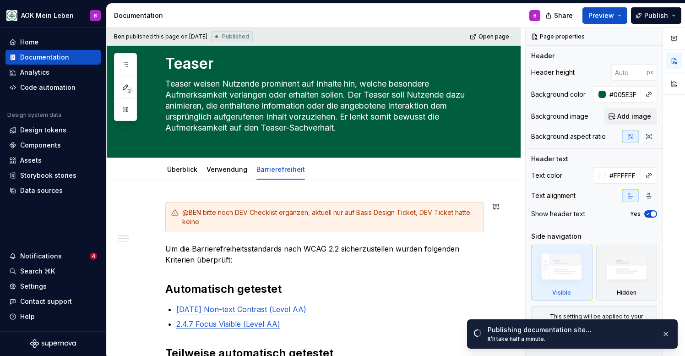
scroll to position [22, 0]
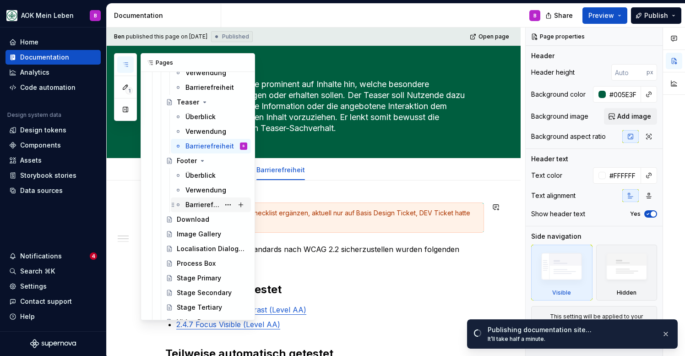
click at [192, 205] on div "Barrierefreiheit" at bounding box center [203, 204] width 34 height 9
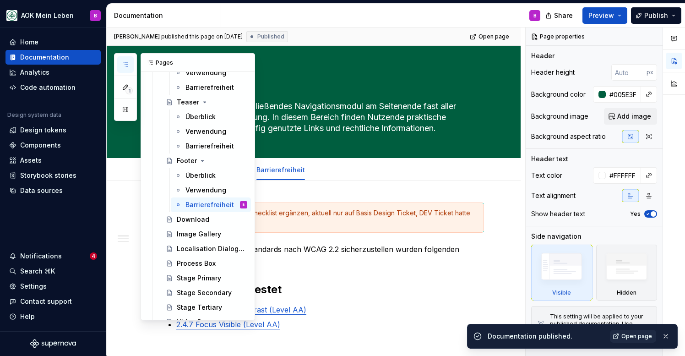
click at [130, 67] on button "button" at bounding box center [125, 64] width 16 height 16
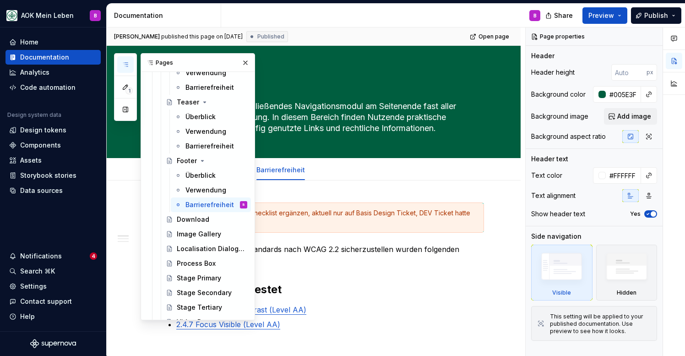
click at [128, 65] on icon "button" at bounding box center [125, 64] width 7 height 7
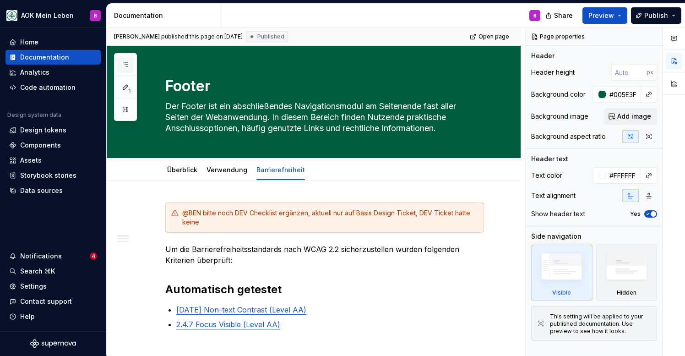
click at [130, 67] on button "button" at bounding box center [125, 64] width 16 height 16
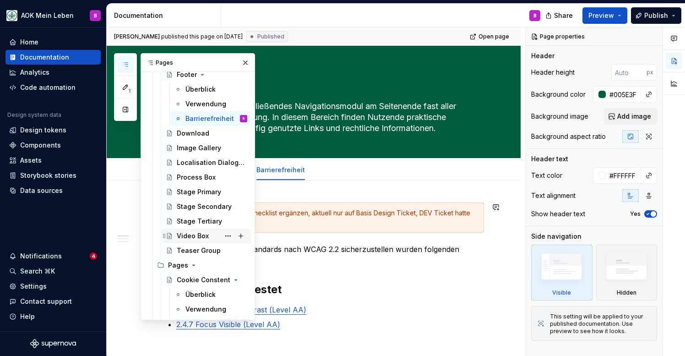
scroll to position [2207, 0]
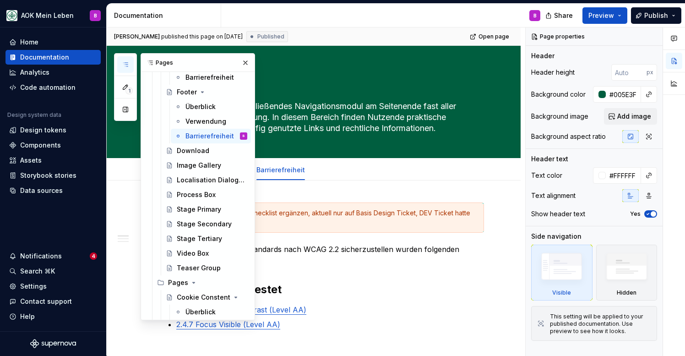
click at [130, 64] on button "button" at bounding box center [125, 64] width 16 height 16
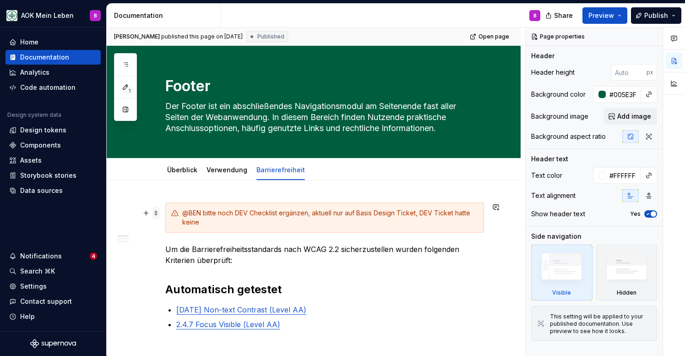
click at [157, 213] on span at bounding box center [156, 213] width 7 height 13
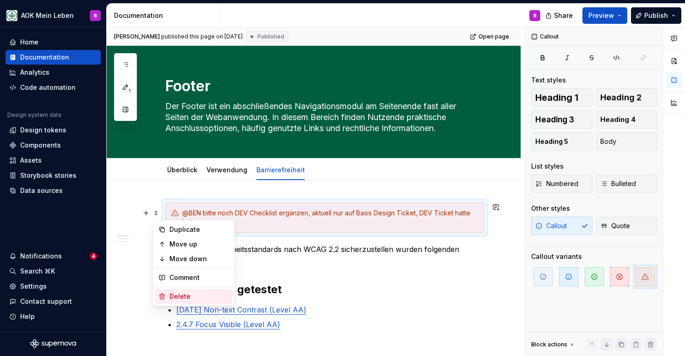
click at [179, 290] on div "Delete" at bounding box center [194, 296] width 78 height 15
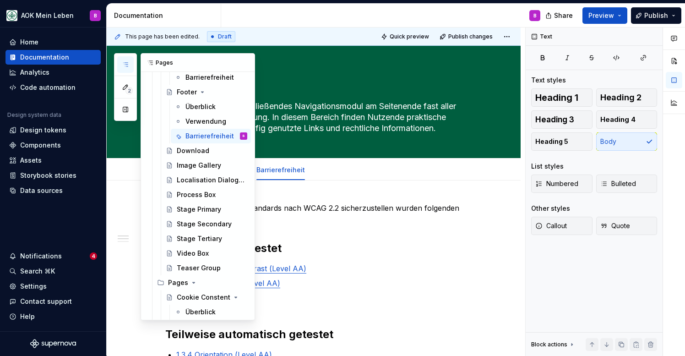
click at [126, 65] on icon "button" at bounding box center [125, 64] width 7 height 7
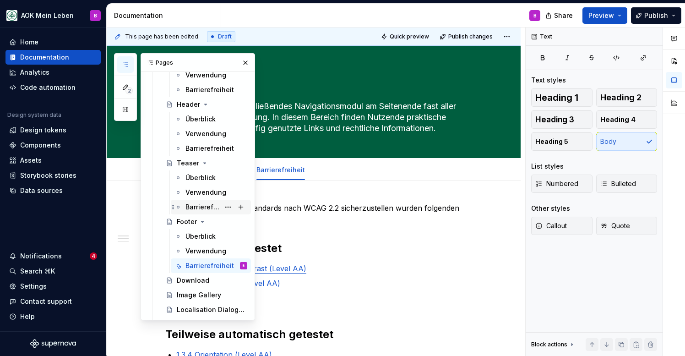
scroll to position [2068, 0]
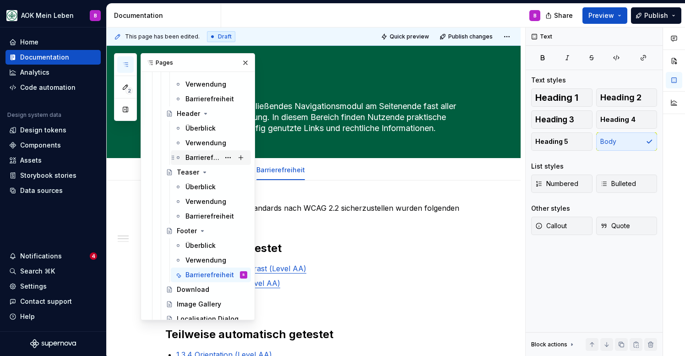
click at [198, 160] on div "Barrierefreiheit" at bounding box center [203, 157] width 34 height 9
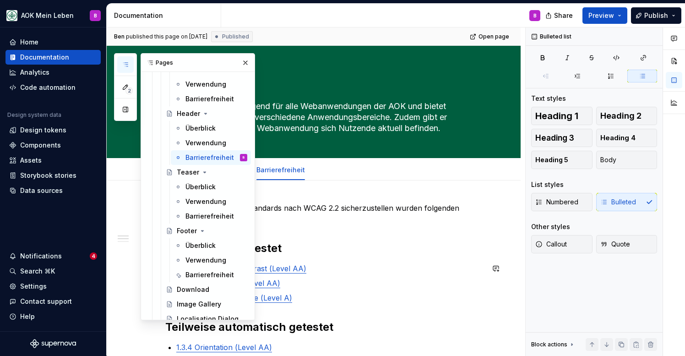
click at [379, 274] on ul "[DATE] Non-text Contrast (Level AA) 2.4.7 Focus Visible (Level AA) 4.1.2 Name, …" at bounding box center [330, 283] width 308 height 40
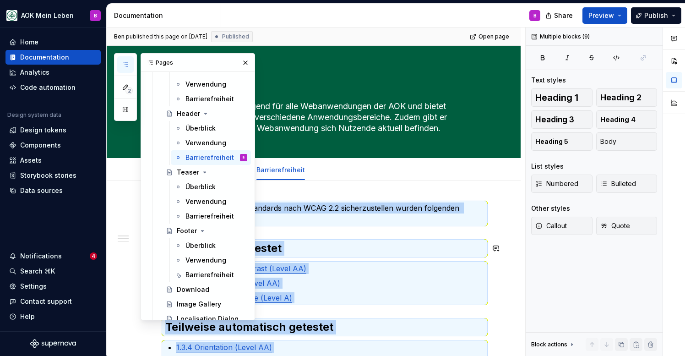
copy div "Lo ips Dolorsitametconsecteturadi elit SEDD 7.0 eiusmodtemporin utlabo etdolore…"
click at [205, 274] on div "Barrierefreiheit" at bounding box center [203, 274] width 34 height 9
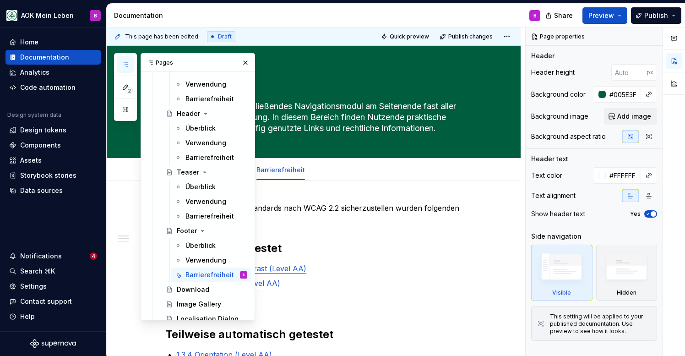
click at [127, 62] on icon "button" at bounding box center [125, 64] width 7 height 7
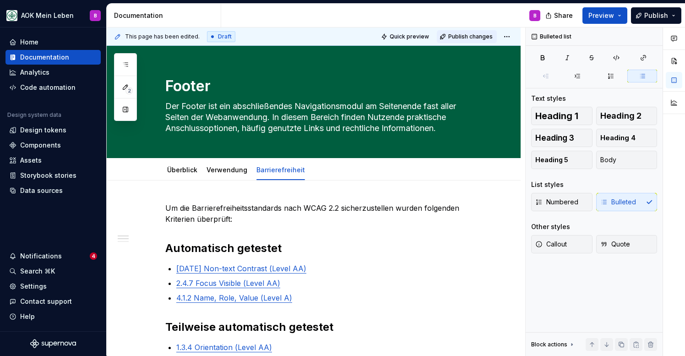
click at [479, 36] on span "Publish changes" at bounding box center [471, 36] width 44 height 7
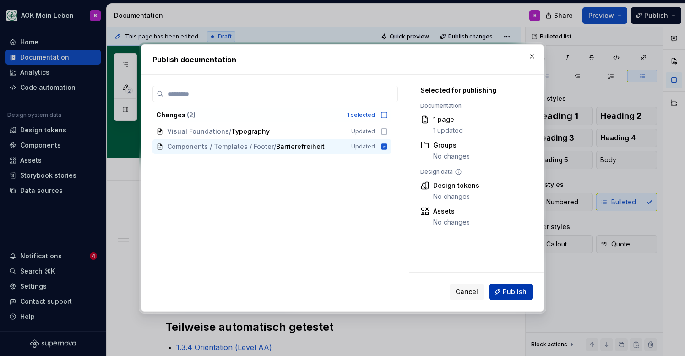
click at [513, 296] on span "Publish" at bounding box center [515, 291] width 24 height 9
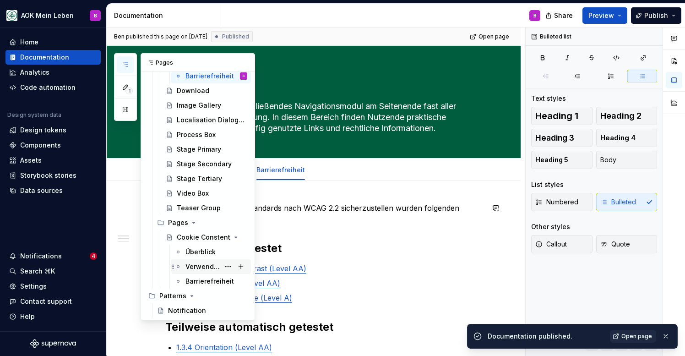
scroll to position [2267, 0]
click at [195, 285] on div "Barrierefreiheit" at bounding box center [203, 281] width 34 height 9
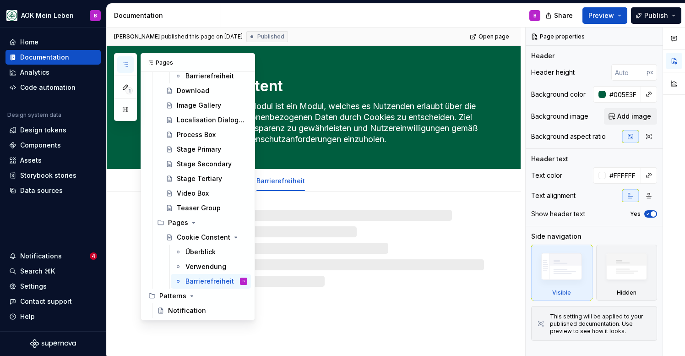
click at [130, 68] on button "button" at bounding box center [125, 64] width 16 height 16
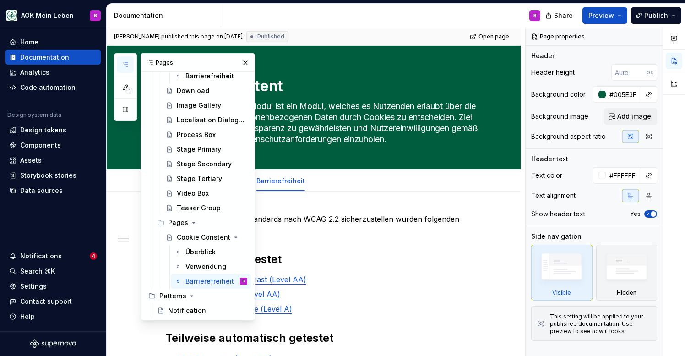
click at [130, 68] on button "button" at bounding box center [125, 64] width 16 height 16
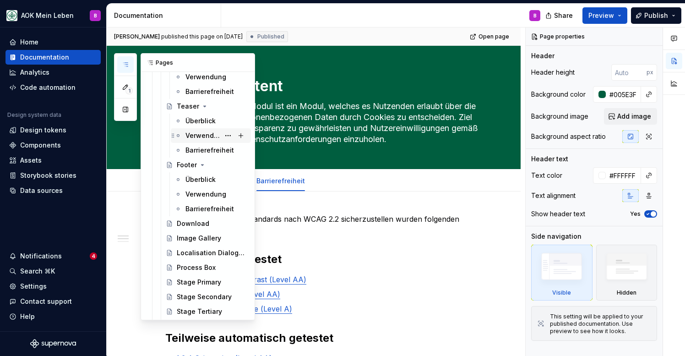
scroll to position [2127, 0]
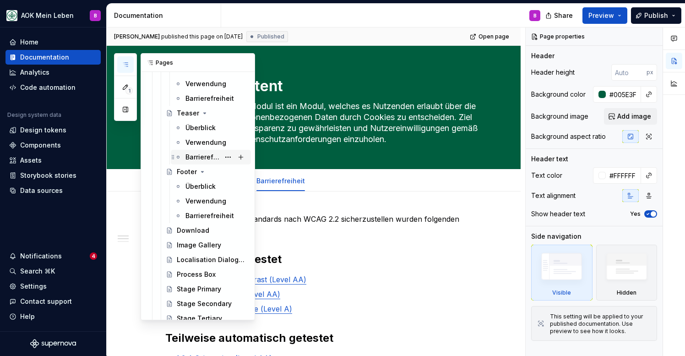
click at [192, 159] on div "Barrierefreiheit" at bounding box center [203, 157] width 34 height 9
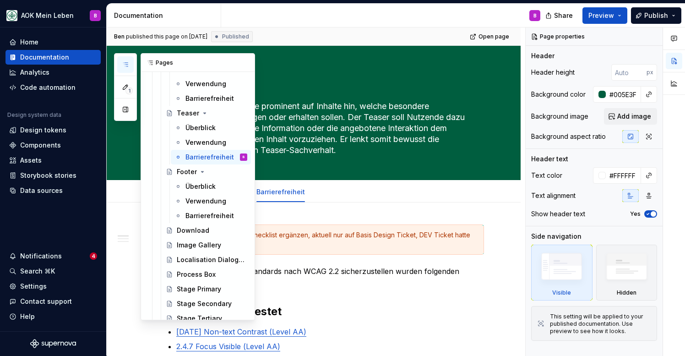
click at [126, 66] on icon "button" at bounding box center [125, 64] width 7 height 7
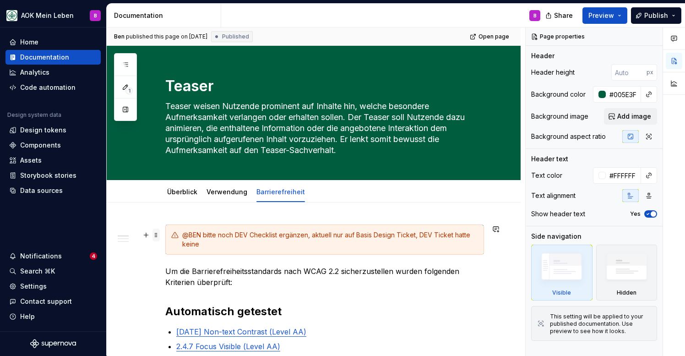
click at [156, 236] on span at bounding box center [156, 235] width 7 height 13
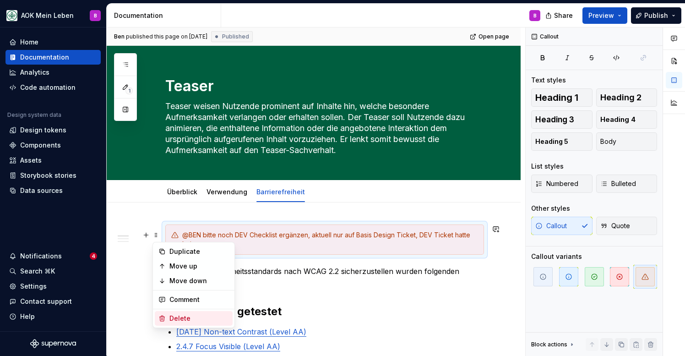
click at [171, 316] on div "Delete" at bounding box center [200, 318] width 60 height 9
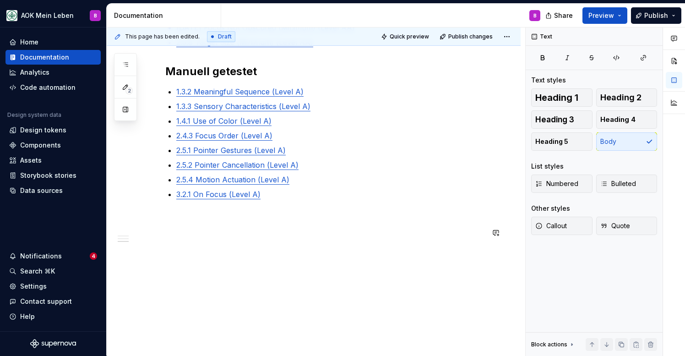
scroll to position [400, 0]
click at [462, 37] on span "Publish changes" at bounding box center [471, 36] width 44 height 7
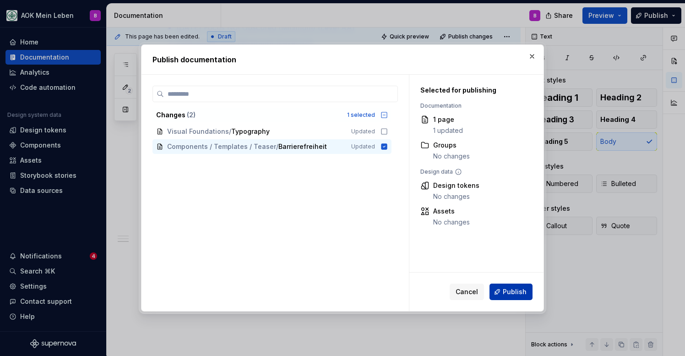
click at [514, 288] on span "Publish" at bounding box center [515, 291] width 24 height 9
type textarea "*"
